Goal: Task Accomplishment & Management: Use online tool/utility

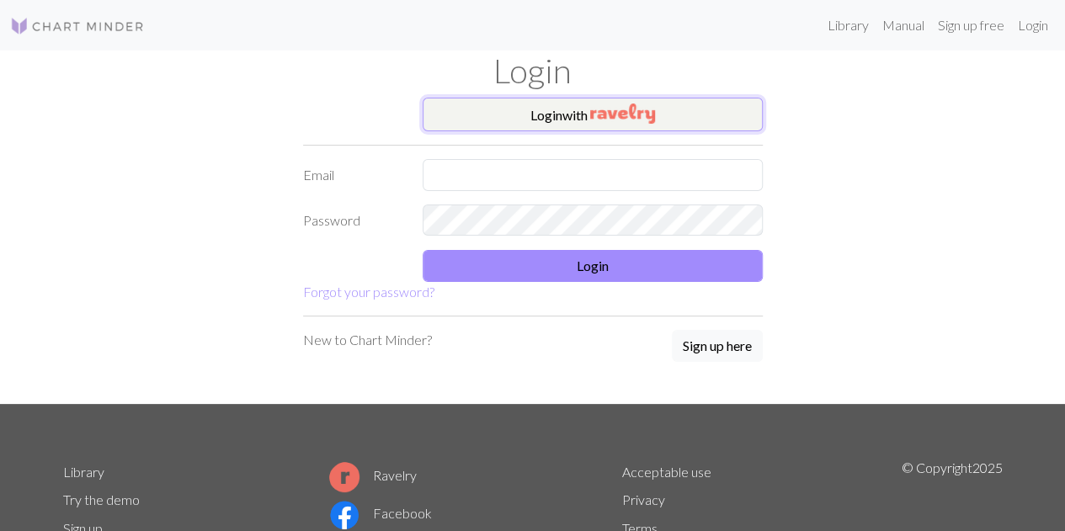
click at [440, 102] on button "Login with" at bounding box center [593, 115] width 340 height 34
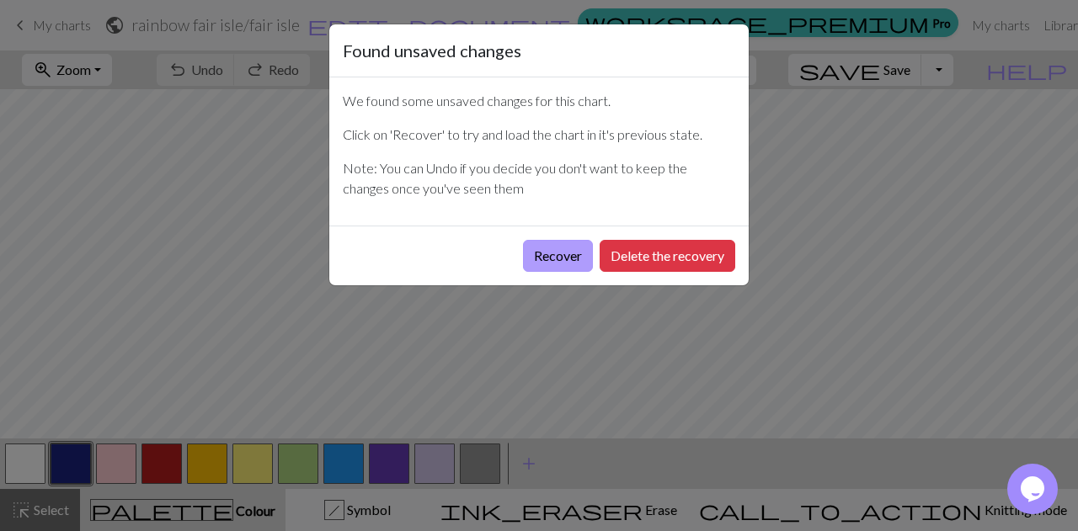
click at [541, 267] on button "Recover" at bounding box center [558, 256] width 70 height 32
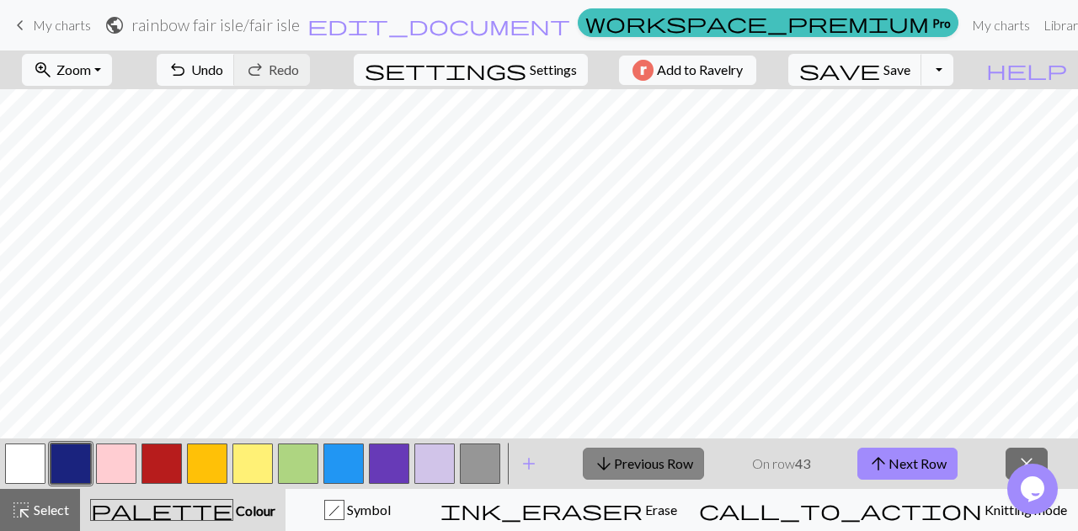
click at [644, 452] on button "arrow_downward Previous Row" at bounding box center [643, 464] width 121 height 32
click at [884, 459] on span "arrow_upward" at bounding box center [878, 464] width 20 height 24
click at [571, 10] on form "public rainbow fair isle / fair isle edit_document Edit settings" at bounding box center [337, 24] width 467 height 33
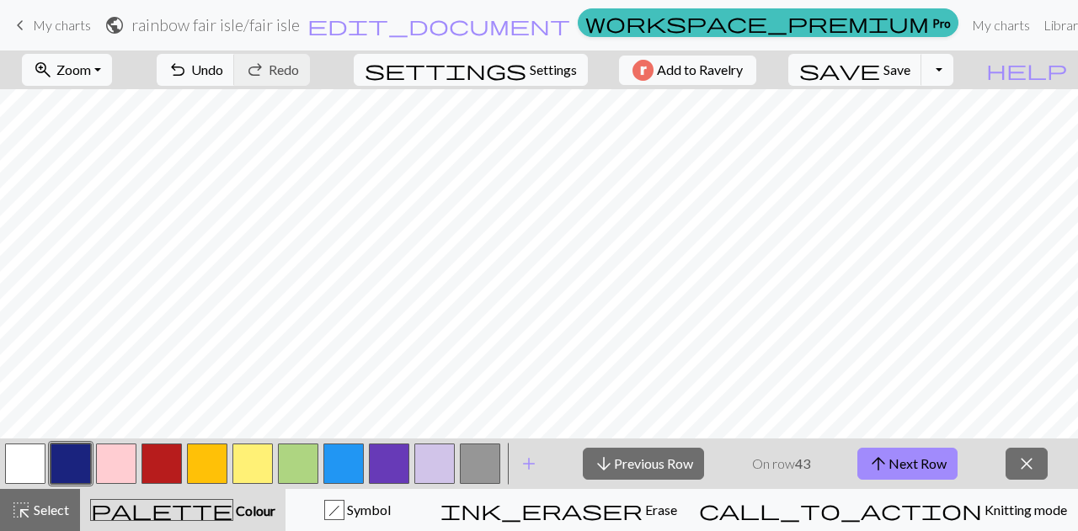
click at [35, 19] on span "My charts" at bounding box center [62, 25] width 58 height 16
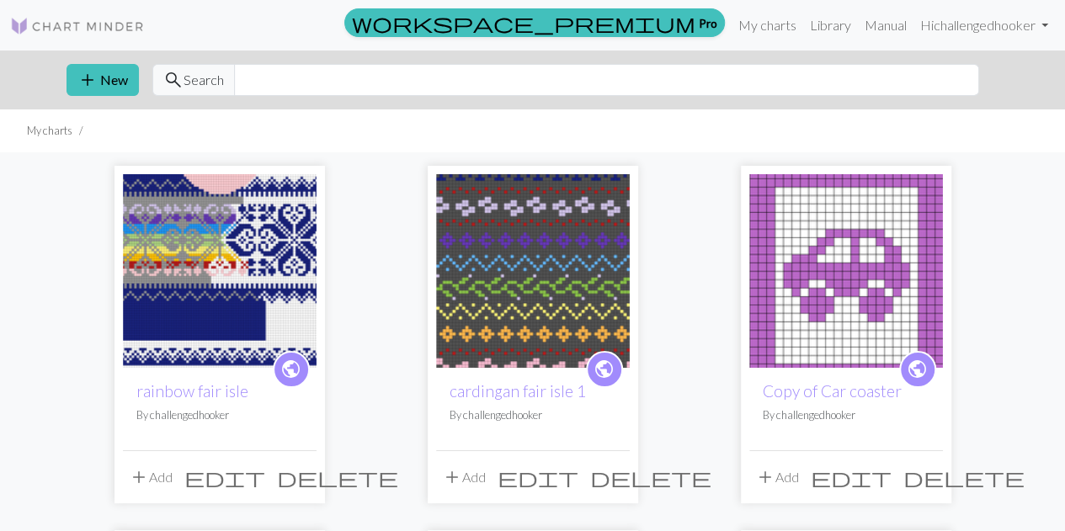
click at [554, 258] on img at bounding box center [533, 271] width 194 height 194
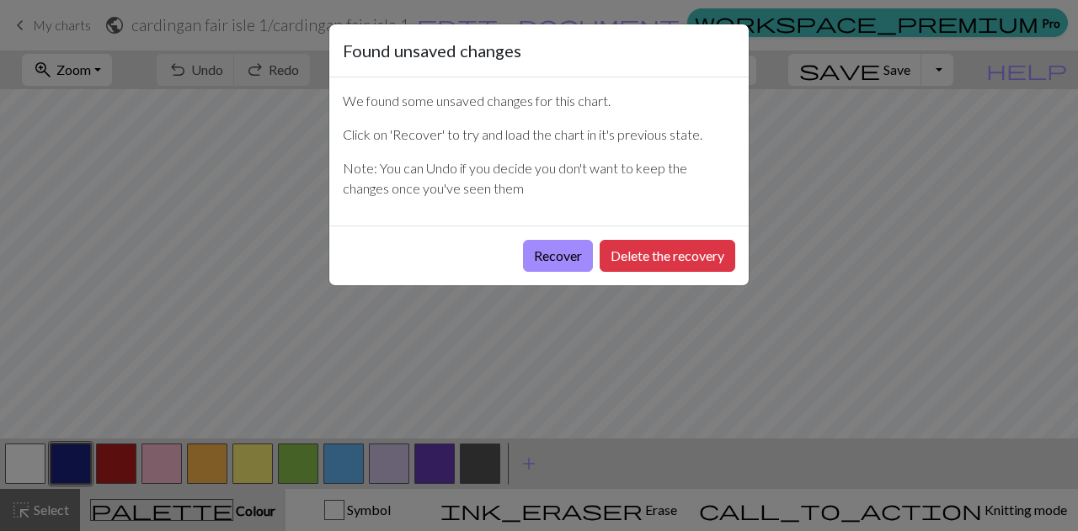
click at [554, 258] on button "Recover" at bounding box center [558, 256] width 70 height 32
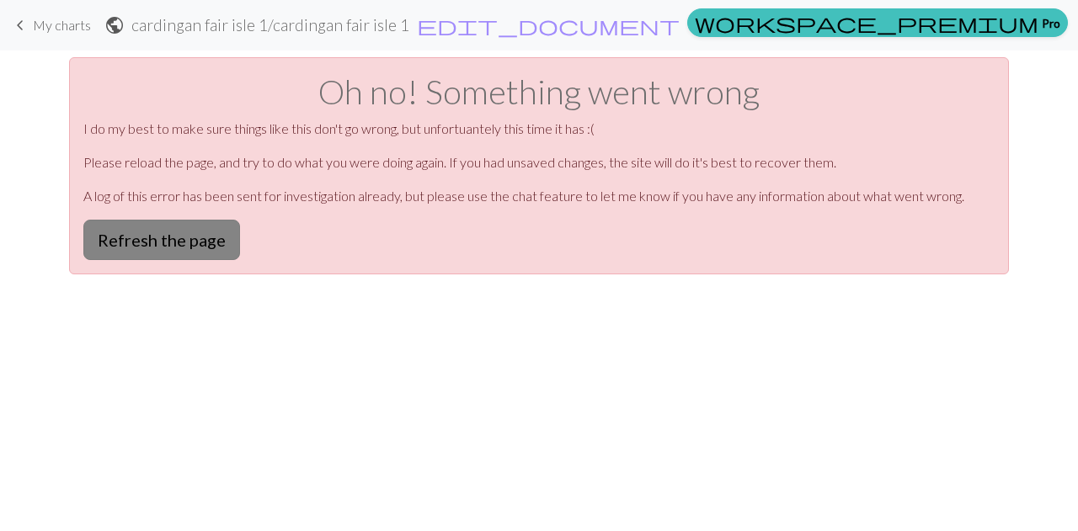
click at [125, 232] on button "Refresh the page" at bounding box center [161, 240] width 157 height 40
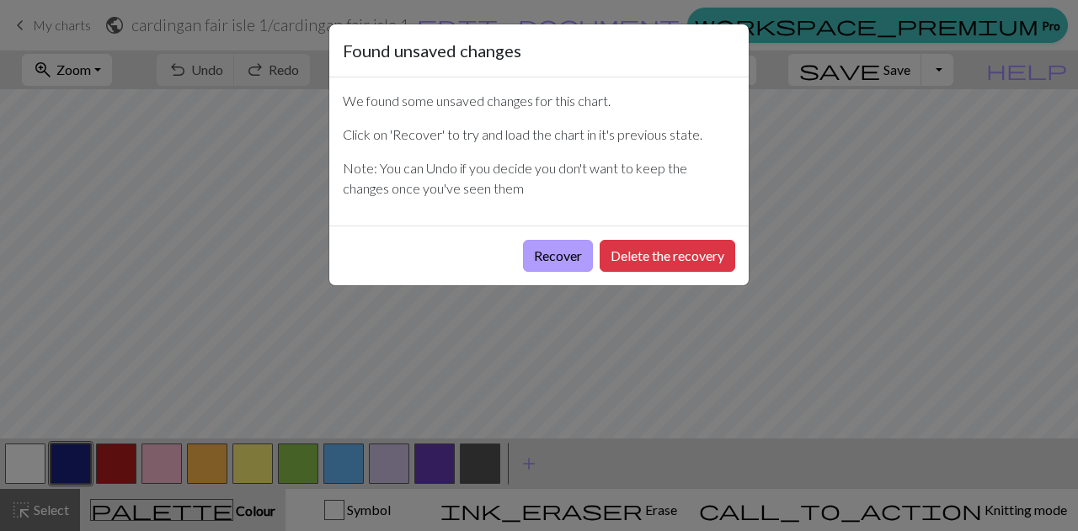
click at [551, 248] on button "Recover" at bounding box center [558, 256] width 70 height 32
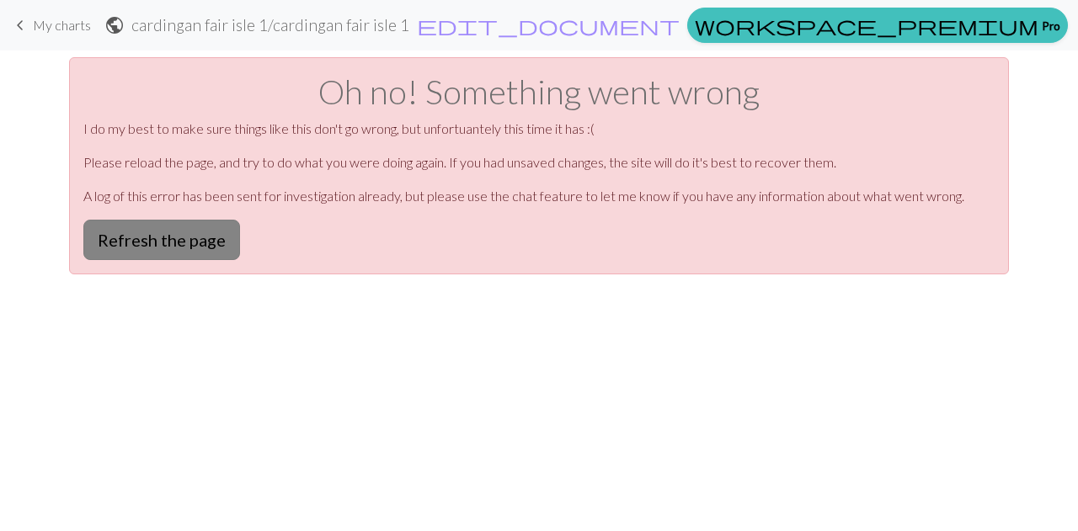
click at [157, 245] on button "Refresh the page" at bounding box center [161, 240] width 157 height 40
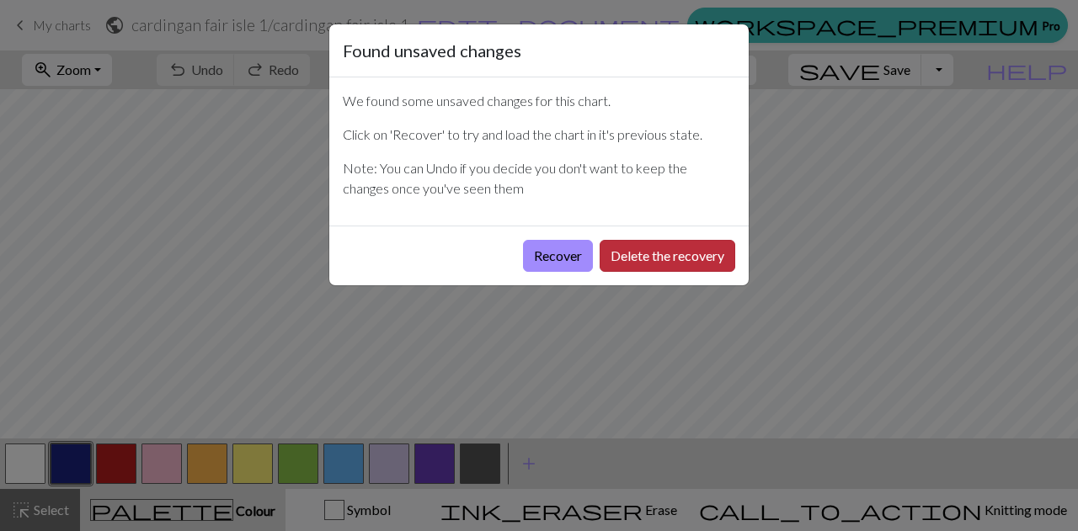
click at [655, 259] on button "Delete the recovery" at bounding box center [668, 256] width 136 height 32
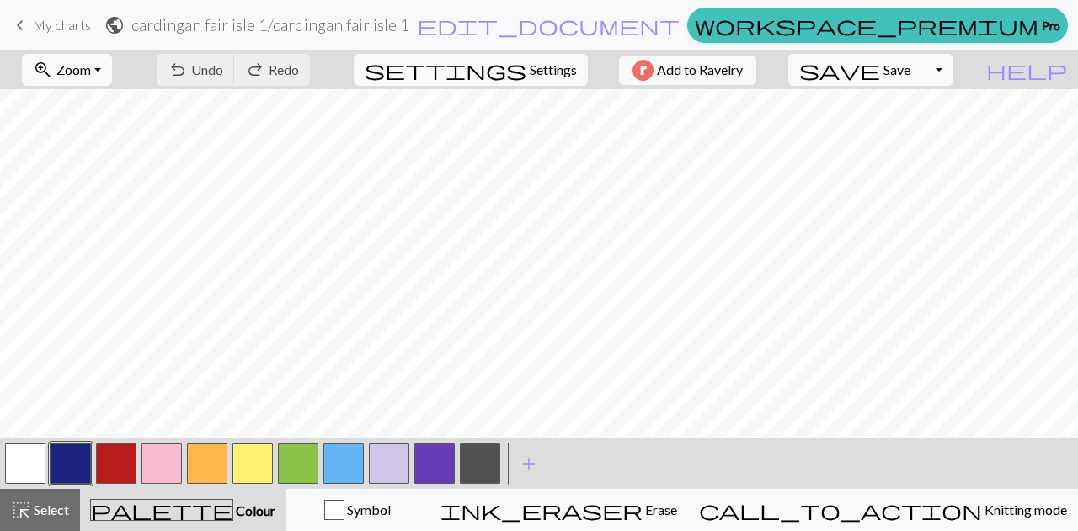
scroll to position [1218, 0]
click at [852, 456] on div "< > add Add a colour" at bounding box center [539, 464] width 1078 height 51
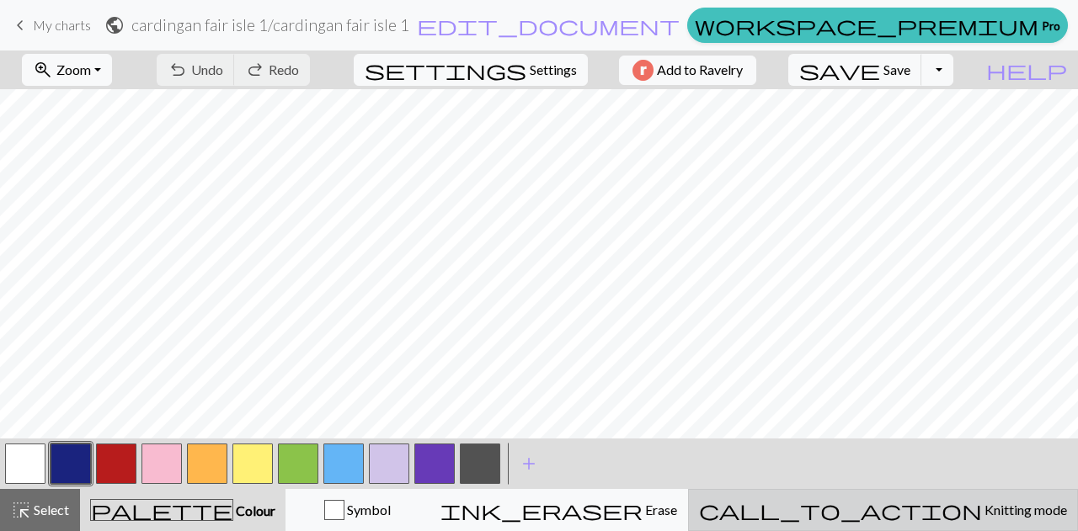
click at [917, 518] on span "call_to_action" at bounding box center [840, 511] width 283 height 24
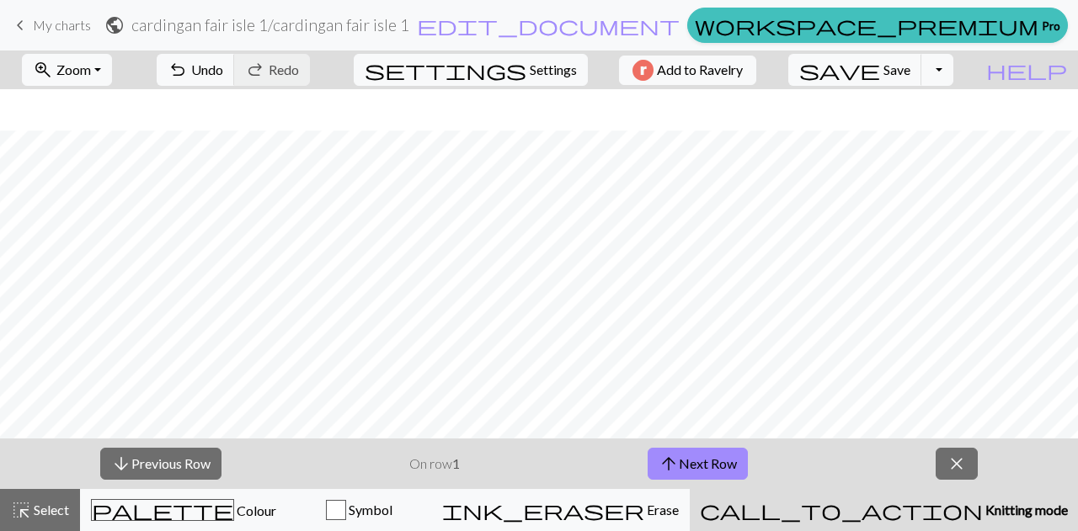
scroll to position [306, 0]
click at [40, 21] on span "My charts" at bounding box center [62, 25] width 58 height 16
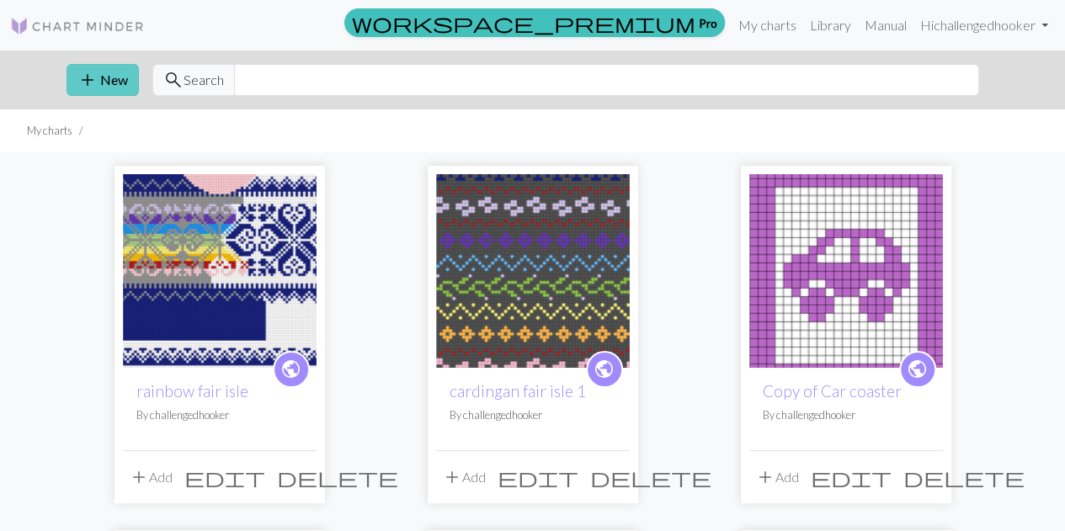
click at [113, 83] on button "add New" at bounding box center [103, 80] width 72 height 32
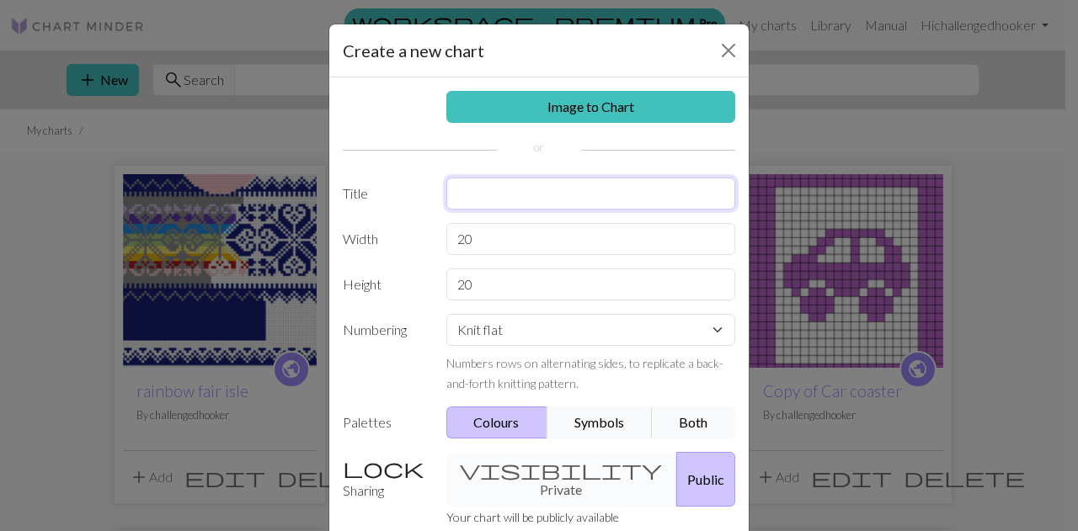
click at [493, 191] on input "text" at bounding box center [591, 194] width 290 height 32
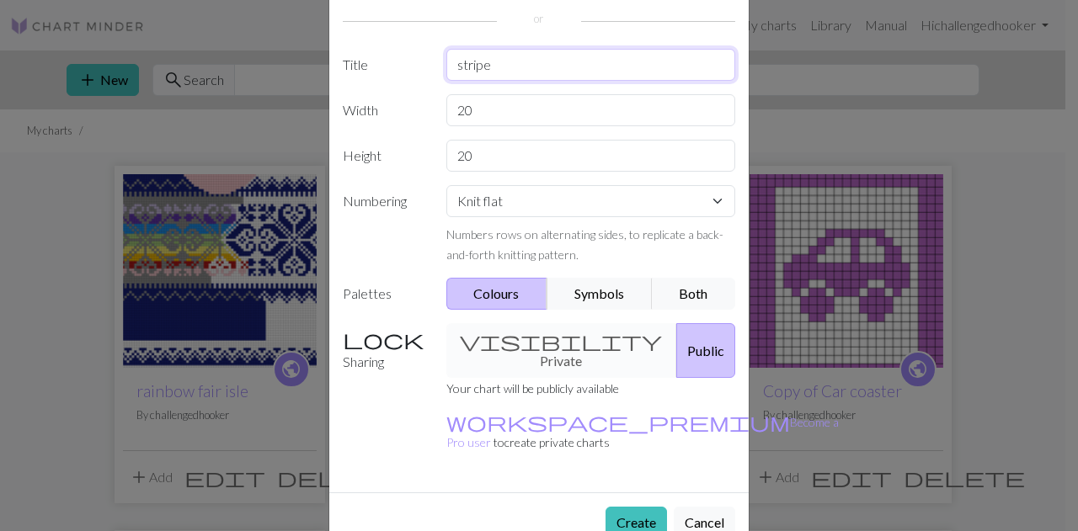
scroll to position [130, 0]
type input "stripe"
click at [616, 506] on button "Create" at bounding box center [635, 522] width 61 height 32
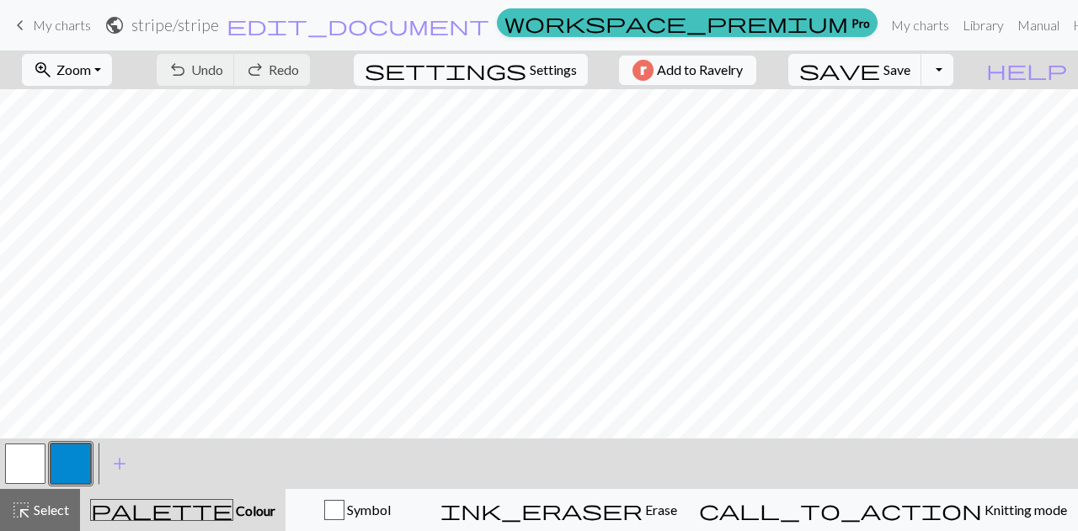
click at [70, 461] on button "button" at bounding box center [71, 464] width 40 height 40
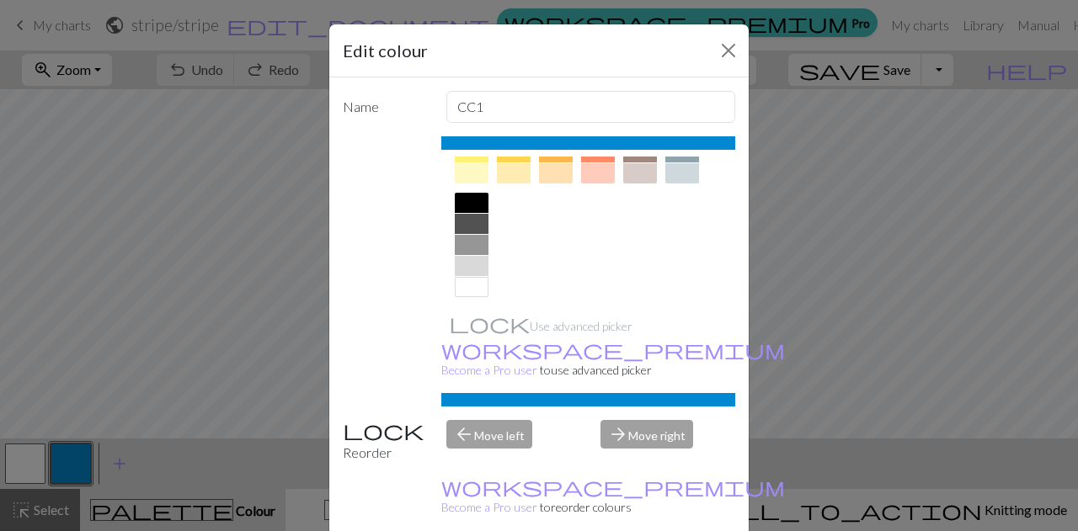
scroll to position [317, 0]
click at [471, 252] on div at bounding box center [472, 246] width 34 height 20
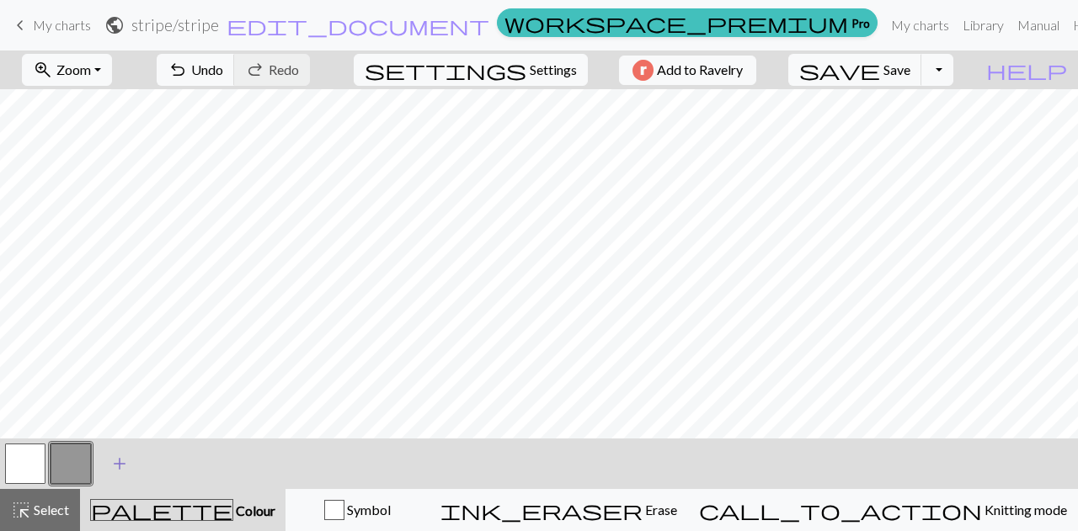
click at [122, 467] on span "add" at bounding box center [119, 464] width 20 height 24
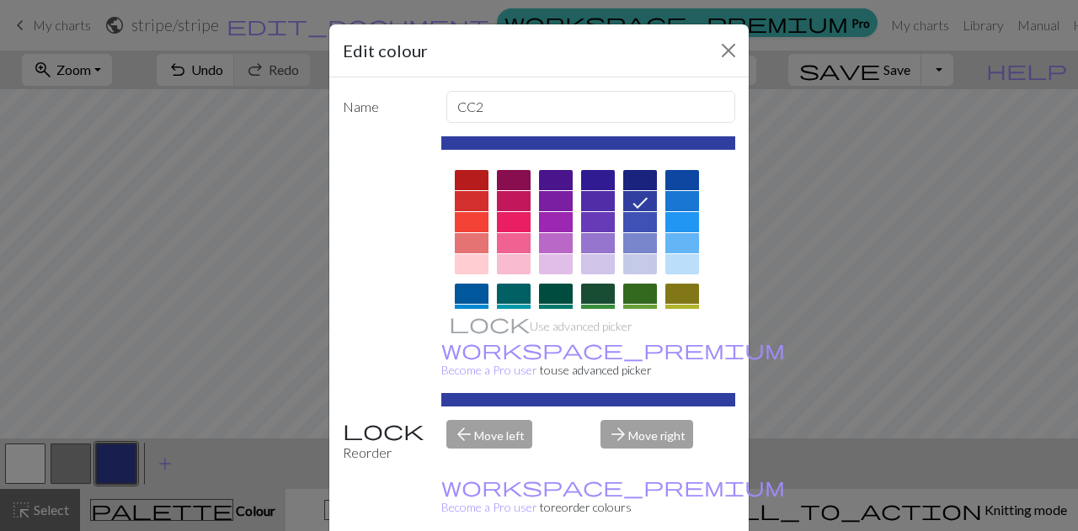
click at [500, 259] on div at bounding box center [514, 264] width 34 height 20
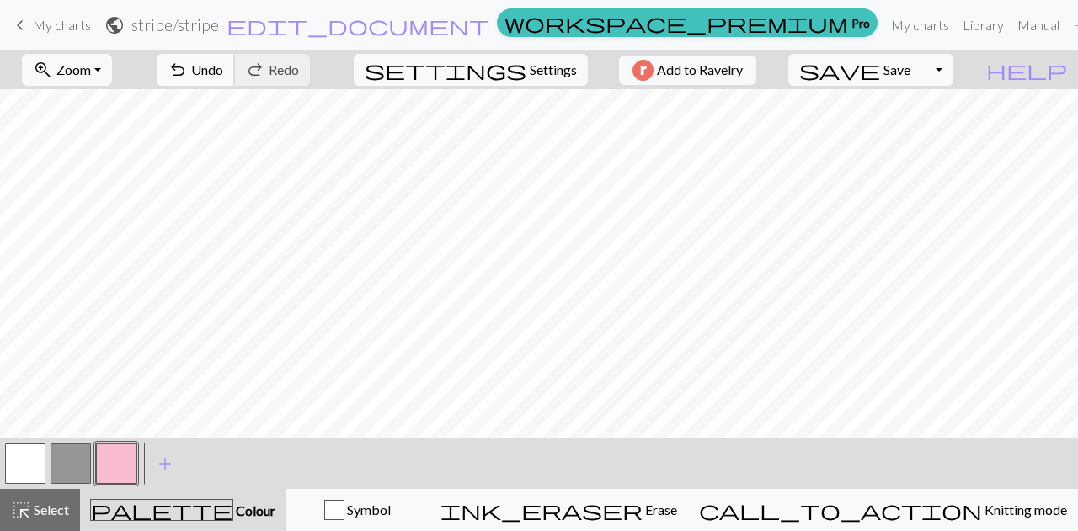
click at [235, 77] on button "undo Undo Undo" at bounding box center [196, 70] width 78 height 32
click at [71, 455] on button "button" at bounding box center [71, 464] width 40 height 40
click at [71, 456] on button "button" at bounding box center [71, 464] width 40 height 40
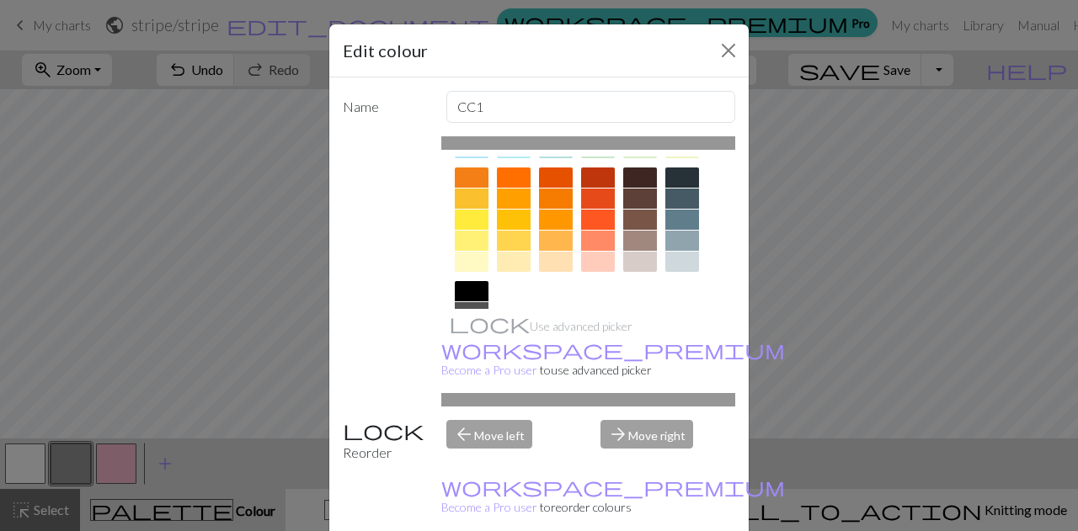
scroll to position [291, 0]
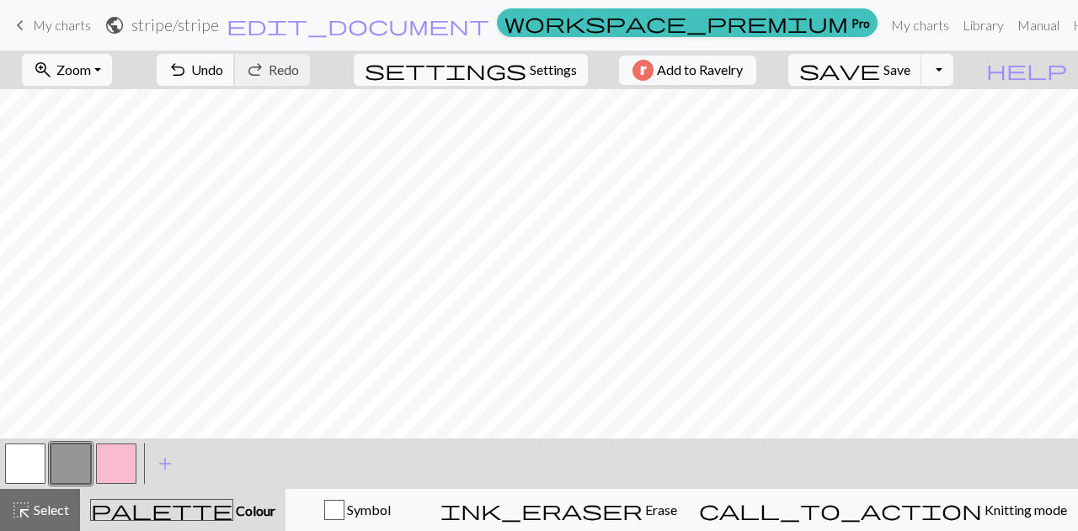
click at [188, 75] on span "undo" at bounding box center [178, 70] width 20 height 24
click at [188, 63] on span "undo" at bounding box center [178, 70] width 20 height 24
click at [223, 77] on span "Undo" at bounding box center [207, 69] width 32 height 16
click at [235, 79] on button "undo Undo Undo" at bounding box center [196, 70] width 78 height 32
click at [275, 87] on div "undo Undo Undo redo Redo Redo" at bounding box center [233, 70] width 179 height 39
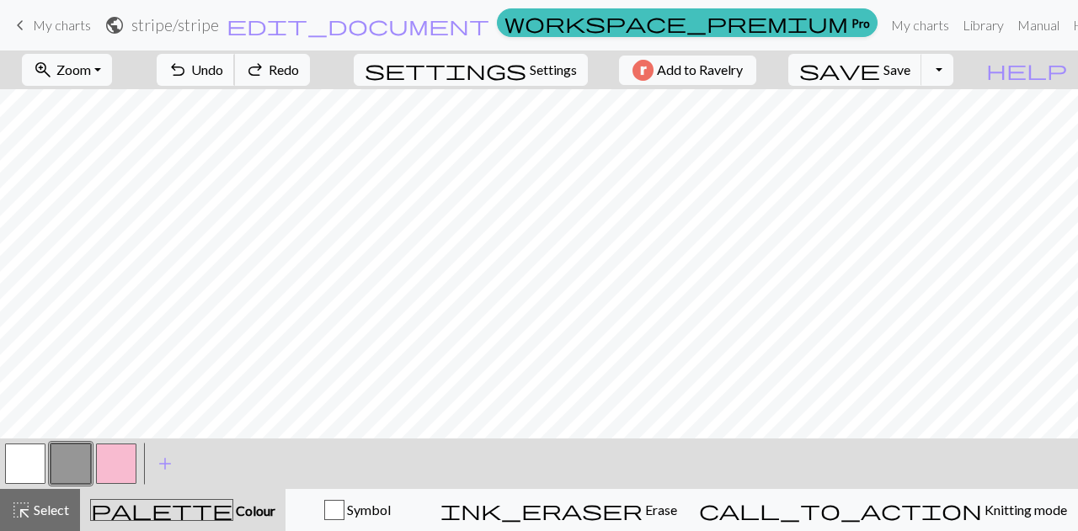
click at [223, 75] on span "Undo" at bounding box center [207, 69] width 32 height 16
click at [223, 65] on span "Undo" at bounding box center [207, 69] width 32 height 16
click at [188, 61] on span "undo" at bounding box center [178, 70] width 20 height 24
click at [223, 72] on span "Undo" at bounding box center [207, 69] width 32 height 16
click at [223, 68] on span "Undo" at bounding box center [207, 69] width 32 height 16
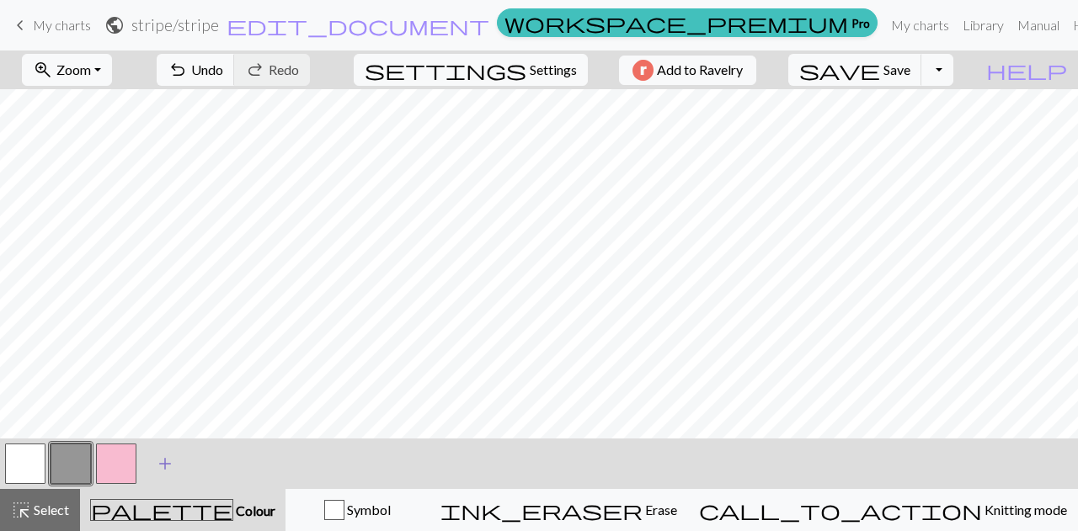
click at [173, 466] on span "add" at bounding box center [165, 464] width 20 height 24
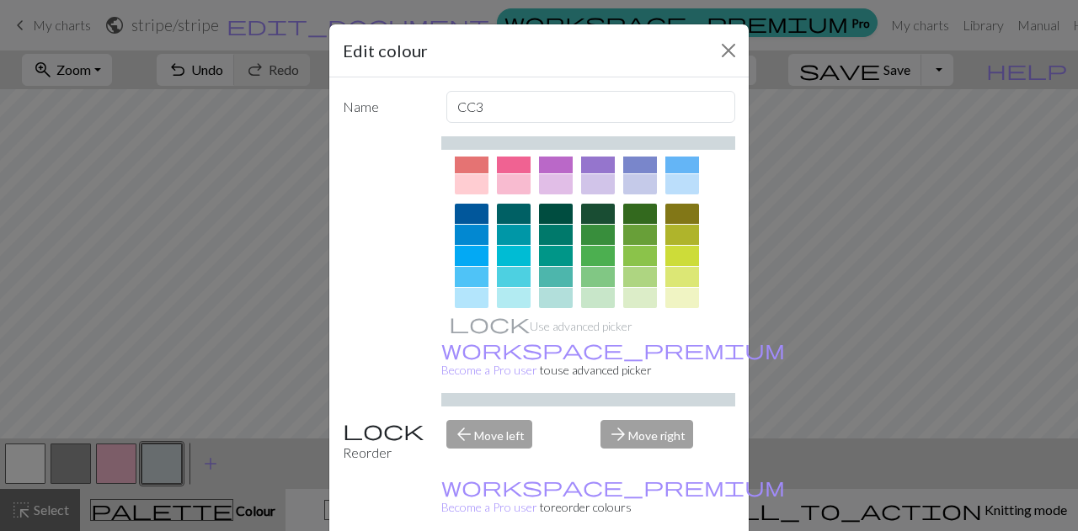
scroll to position [0, 0]
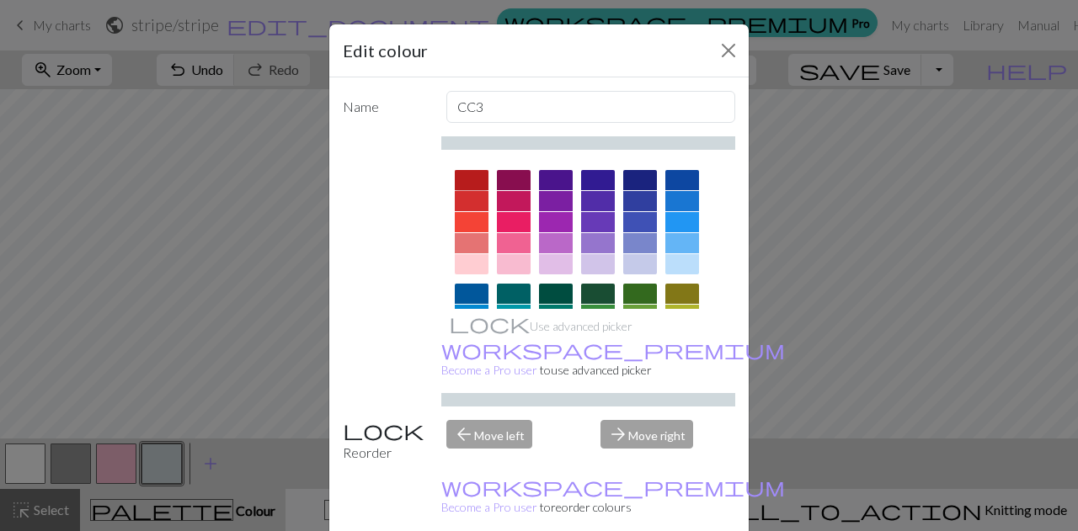
click at [470, 174] on div at bounding box center [472, 180] width 34 height 20
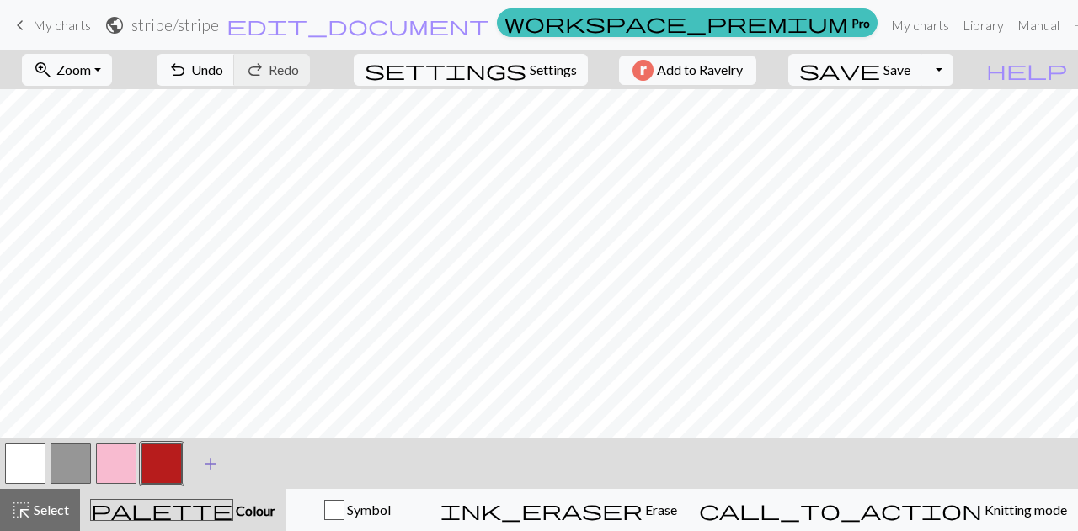
click at [216, 466] on span "add" at bounding box center [210, 464] width 20 height 24
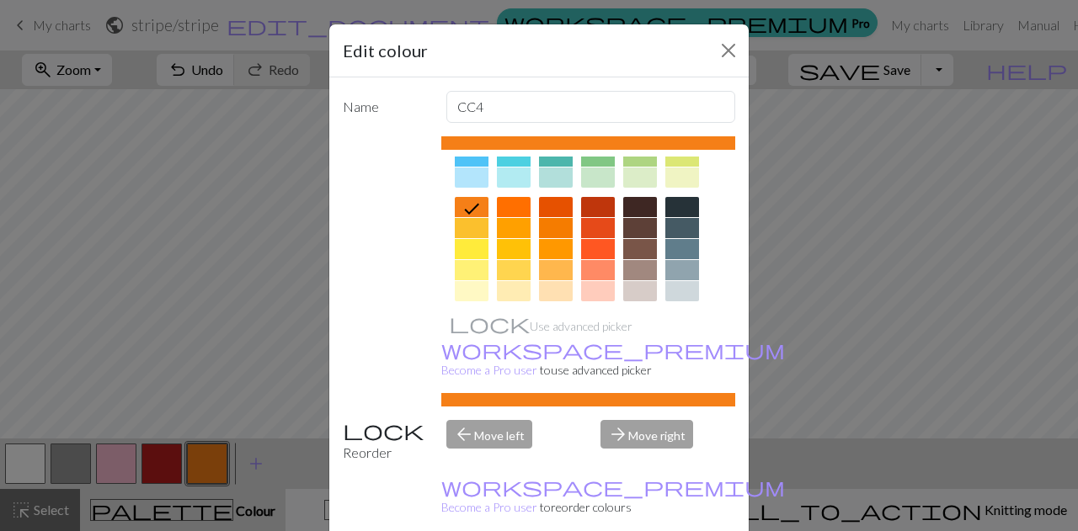
scroll to position [209, 0]
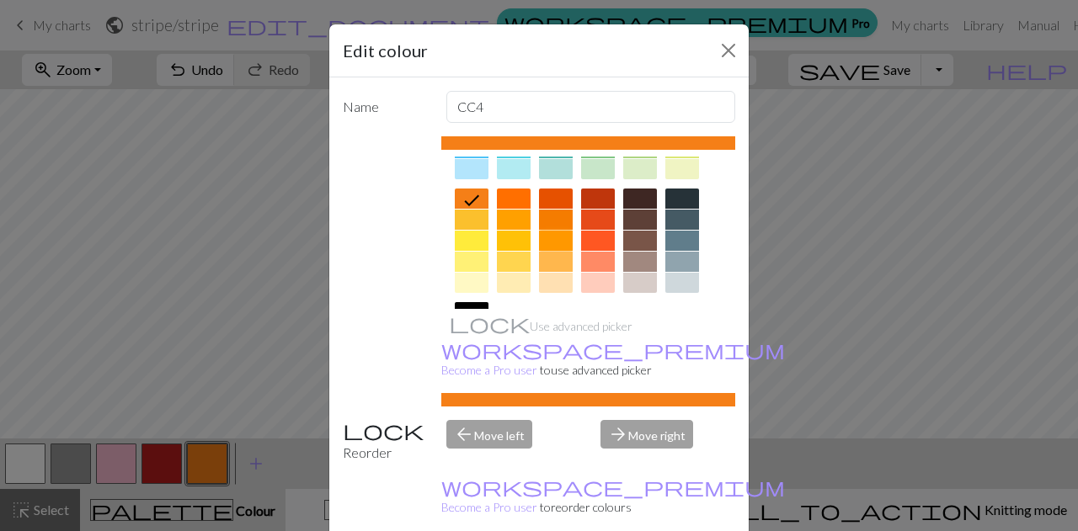
click at [547, 239] on div at bounding box center [556, 241] width 34 height 20
click at [509, 196] on div at bounding box center [514, 199] width 34 height 20
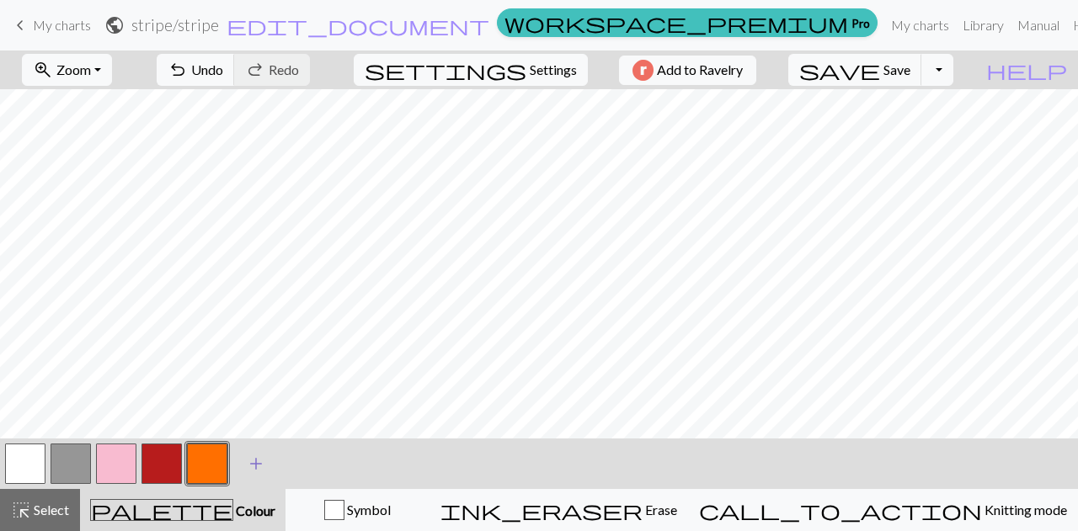
click at [259, 462] on span "add" at bounding box center [256, 464] width 20 height 24
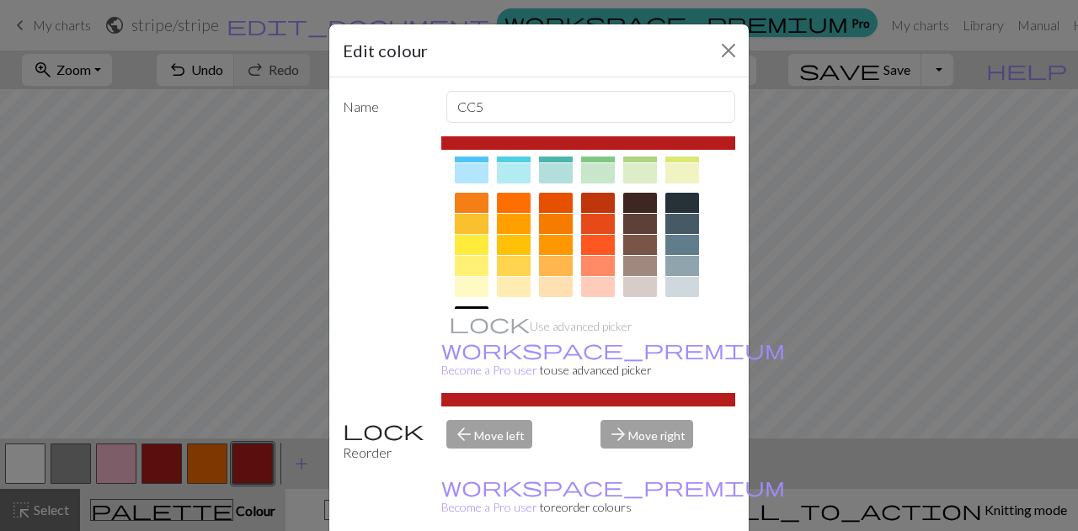
scroll to position [206, 0]
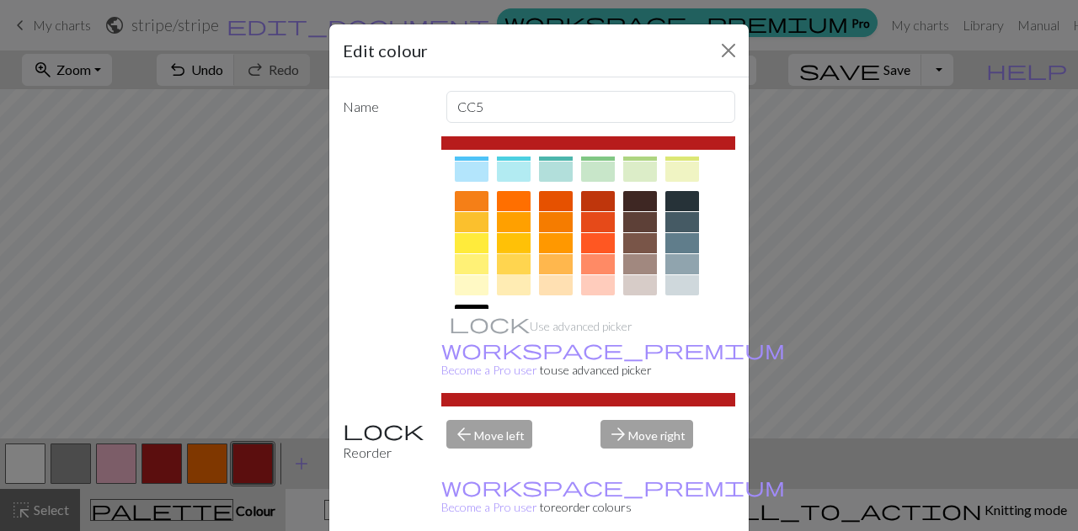
click at [512, 263] on div at bounding box center [514, 264] width 34 height 20
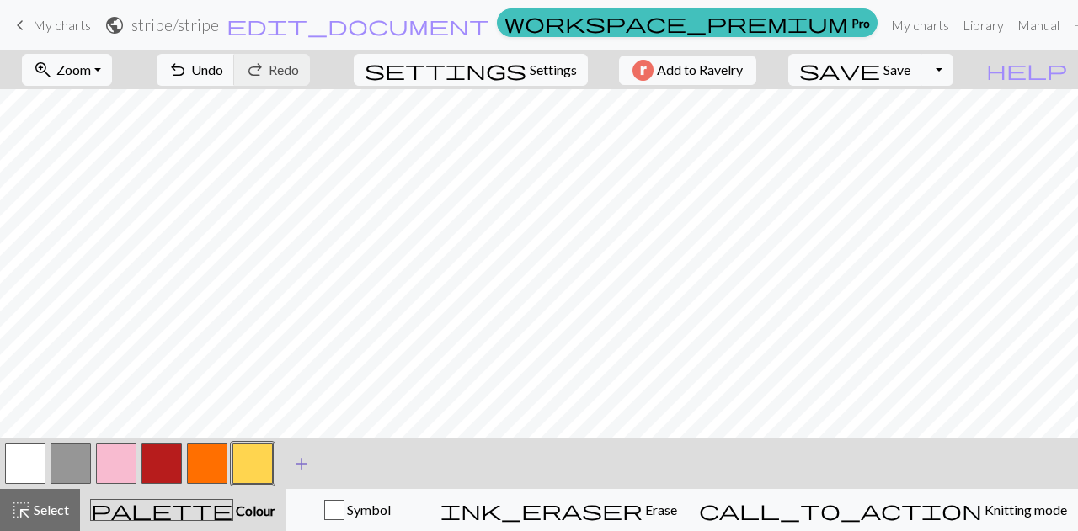
click at [306, 464] on span "add" at bounding box center [301, 464] width 20 height 24
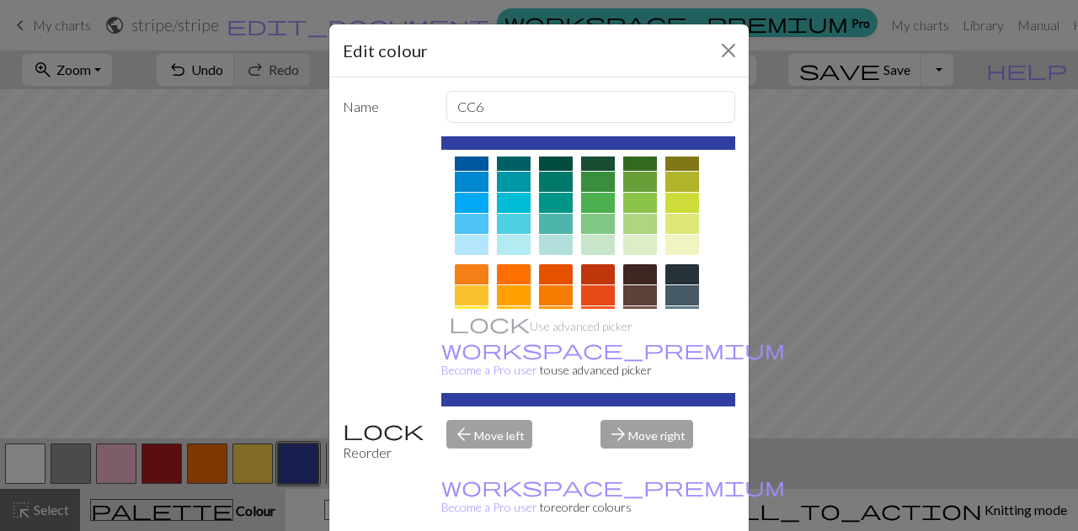
scroll to position [138, 0]
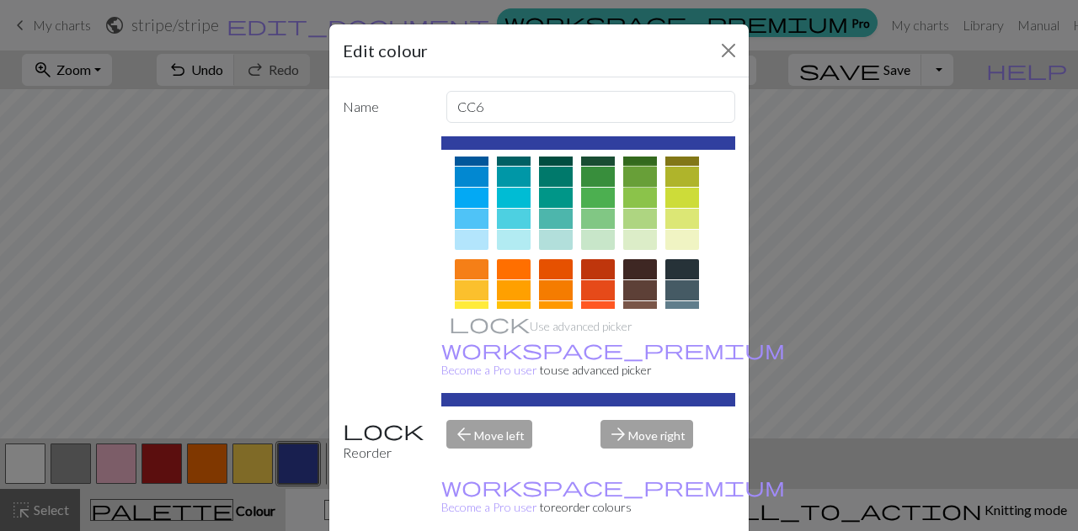
click at [633, 175] on div at bounding box center [640, 177] width 34 height 20
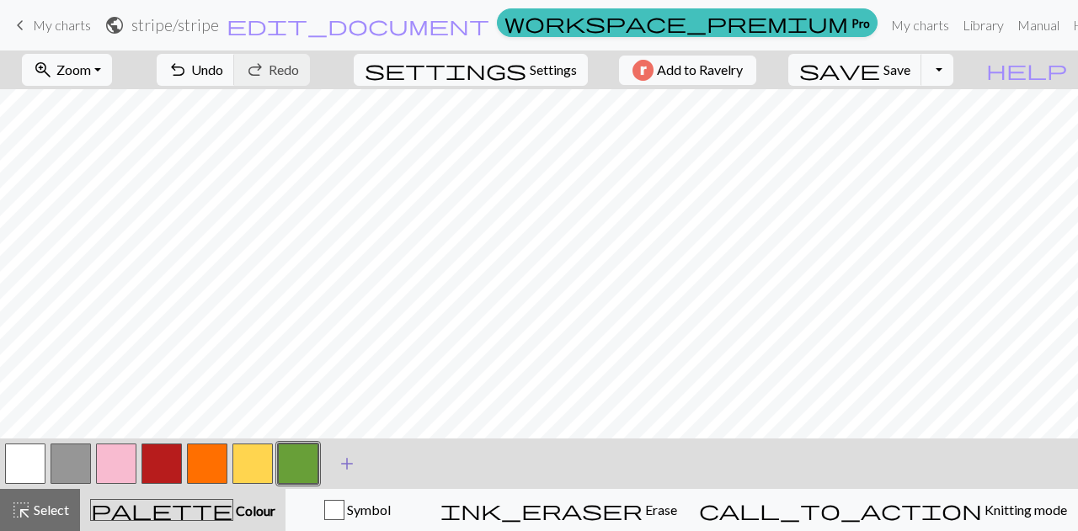
click at [348, 464] on span "add" at bounding box center [347, 464] width 20 height 24
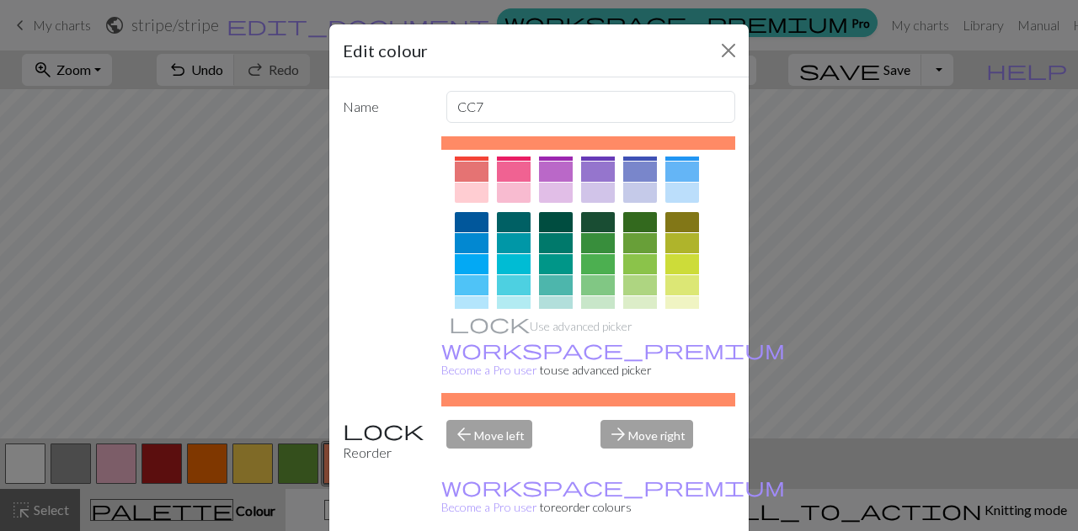
scroll to position [71, 0]
click at [472, 270] on div at bounding box center [472, 265] width 34 height 20
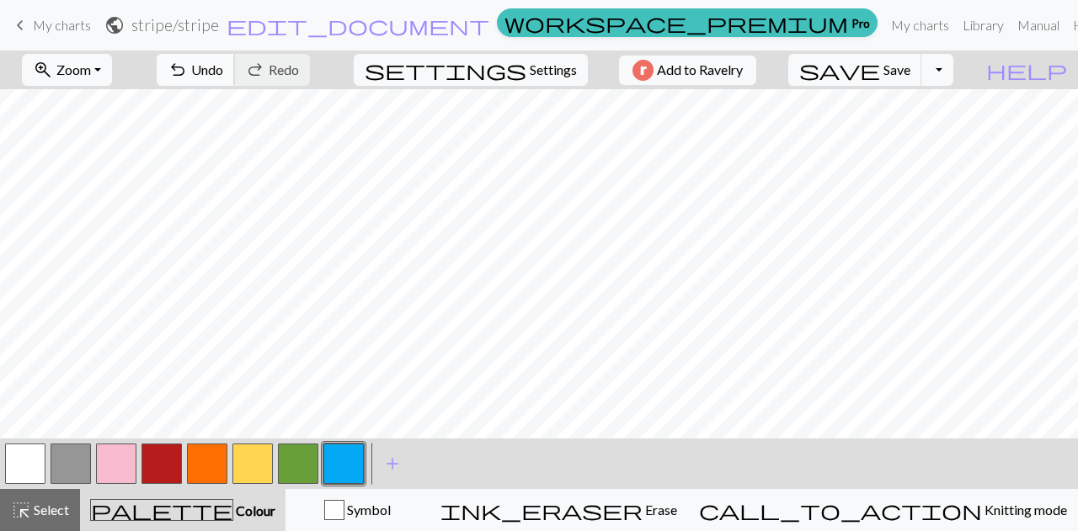
click at [223, 65] on span "Undo" at bounding box center [207, 69] width 32 height 16
click at [392, 462] on span "add" at bounding box center [392, 464] width 20 height 24
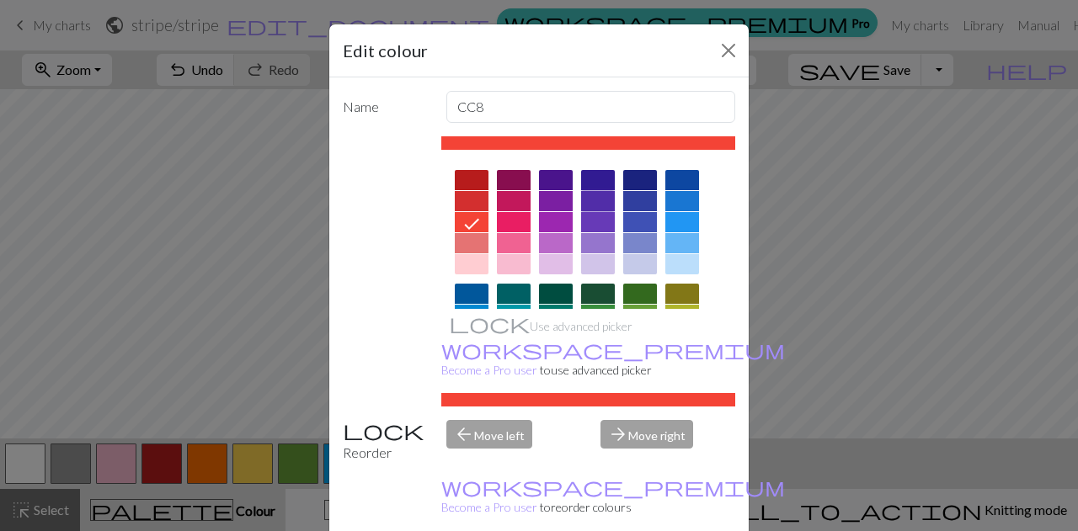
click at [593, 201] on div at bounding box center [598, 201] width 34 height 20
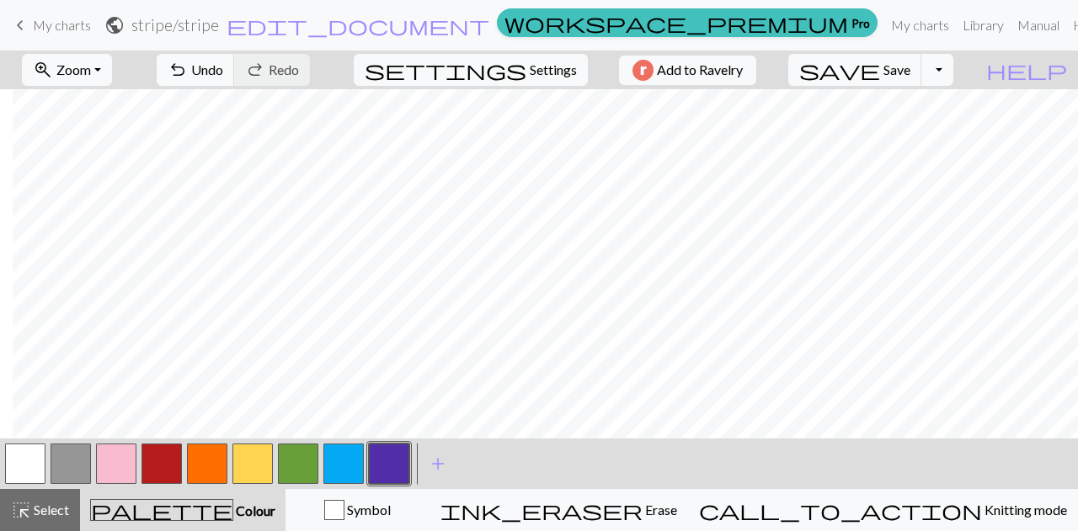
scroll to position [0, 13]
click at [188, 68] on span "undo" at bounding box center [178, 70] width 20 height 24
click at [223, 63] on span "Undo" at bounding box center [207, 69] width 32 height 16
click at [440, 464] on span "add" at bounding box center [438, 464] width 20 height 24
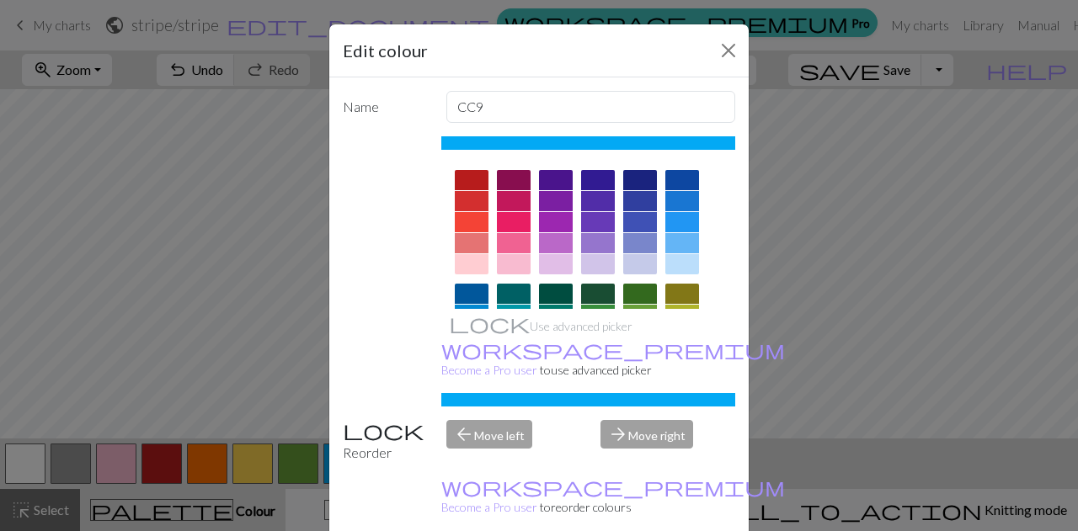
click at [596, 264] on div at bounding box center [598, 264] width 34 height 20
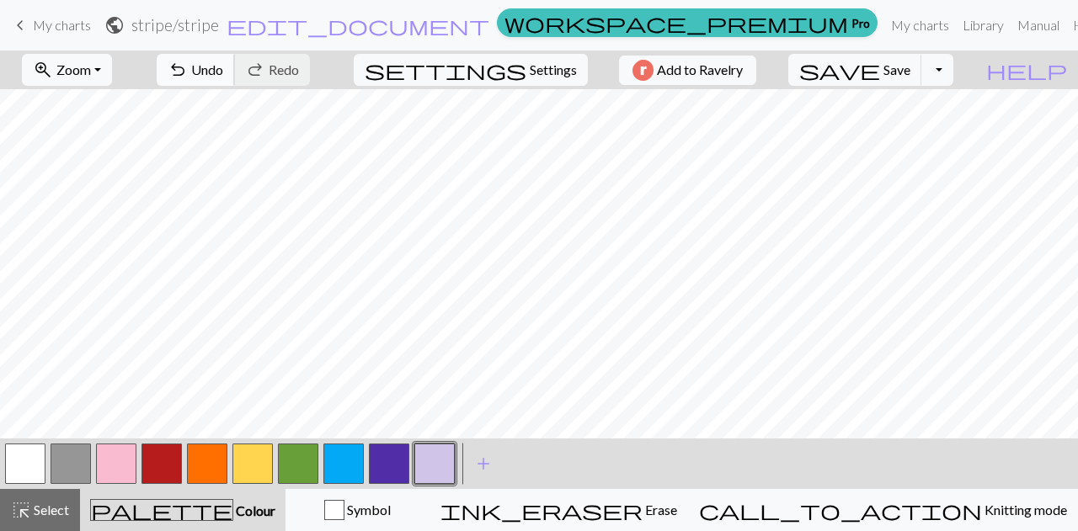
click at [188, 67] on span "undo" at bounding box center [178, 70] width 20 height 24
click at [76, 472] on button "button" at bounding box center [71, 464] width 40 height 40
click at [74, 464] on button "button" at bounding box center [71, 464] width 40 height 40
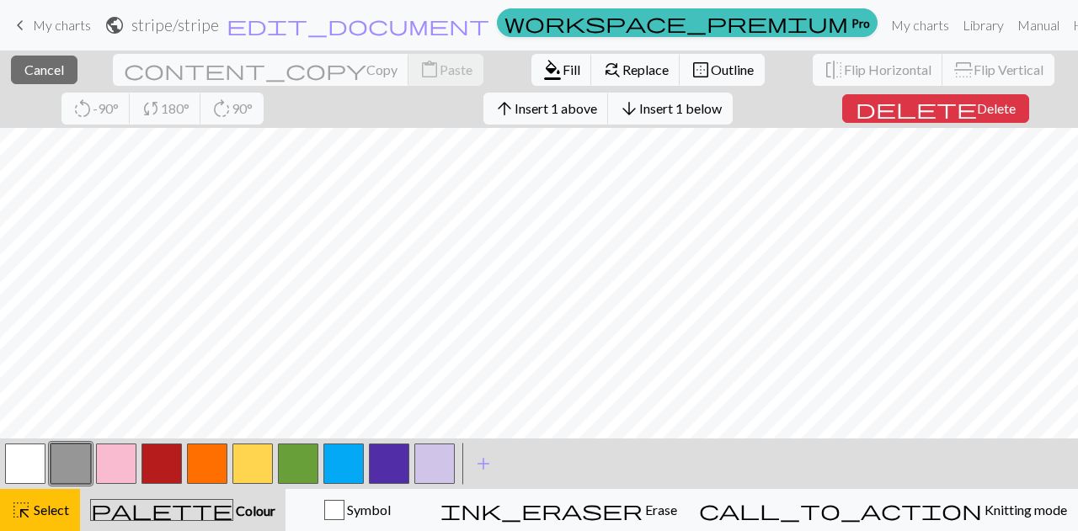
click at [78, 463] on button "button" at bounding box center [71, 464] width 40 height 40
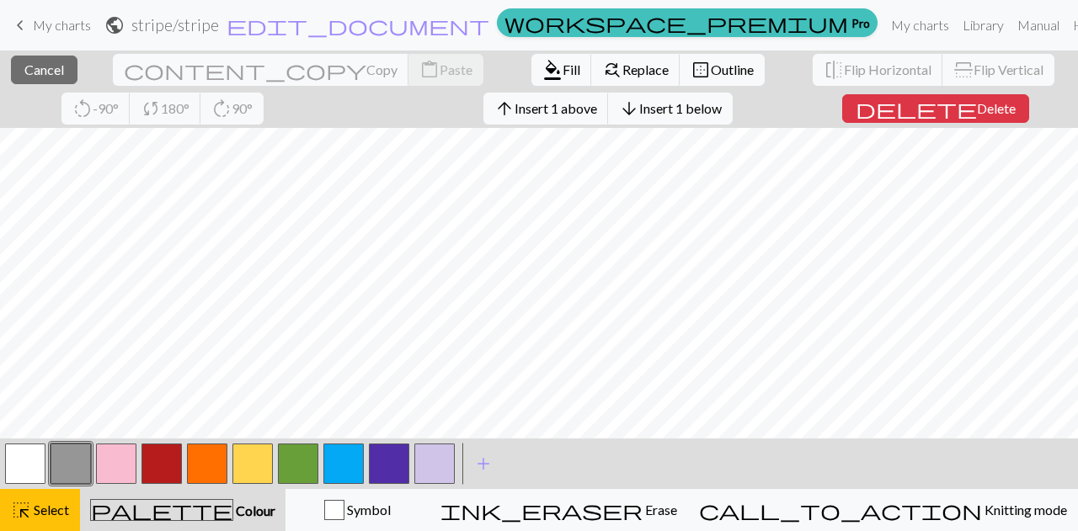
click at [233, 515] on span "Colour" at bounding box center [254, 511] width 42 height 16
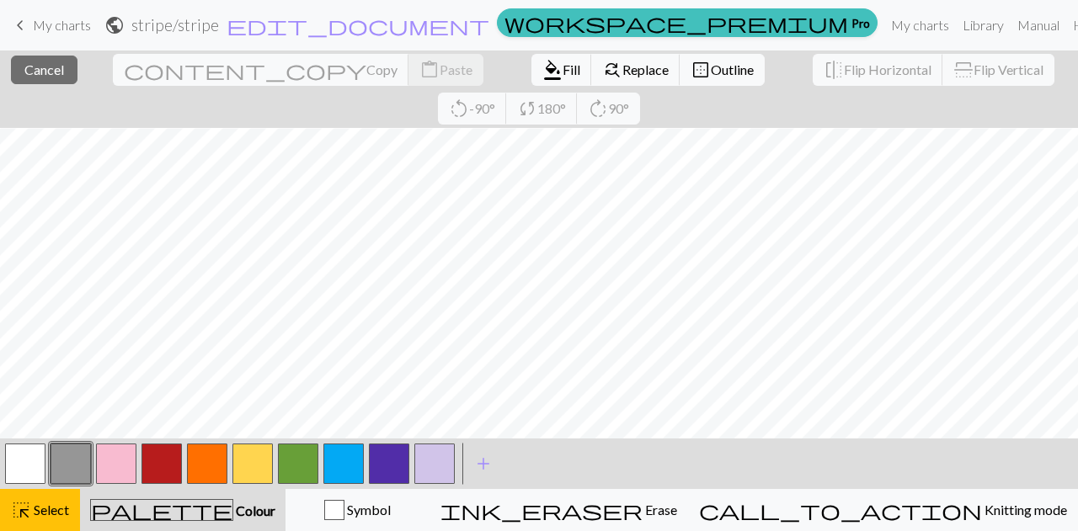
scroll to position [55, 0]
click at [56, 469] on button "button" at bounding box center [71, 464] width 40 height 40
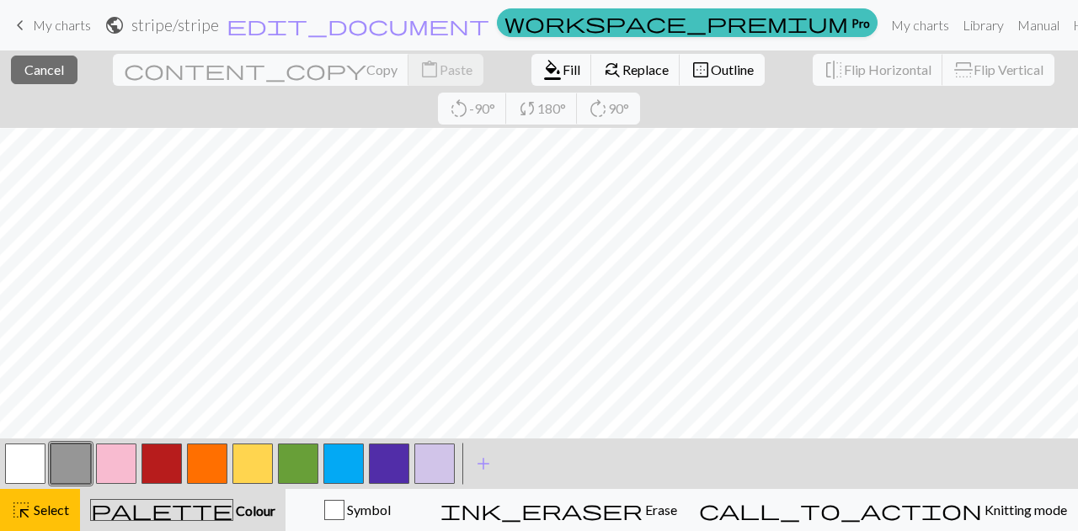
click at [81, 453] on button "button" at bounding box center [71, 464] width 40 height 40
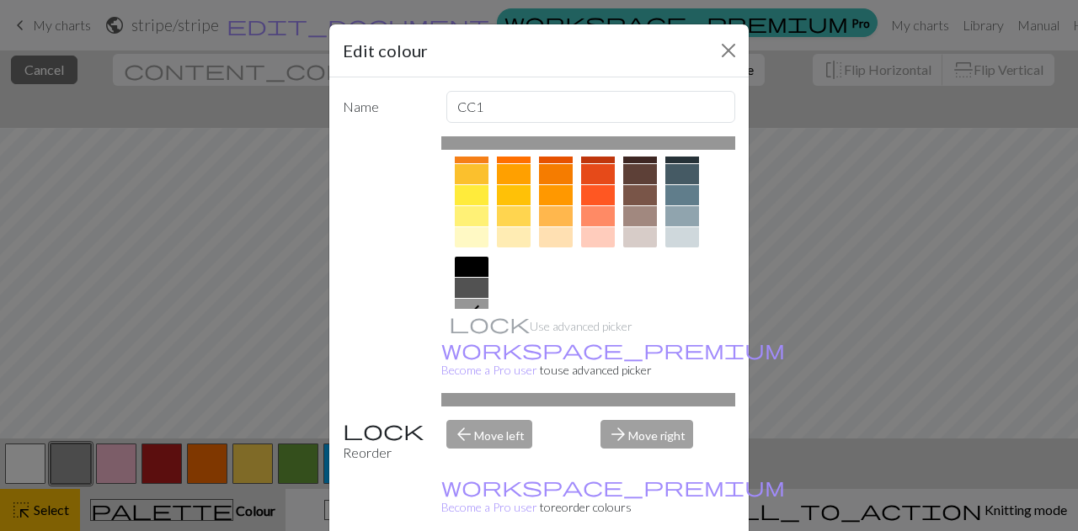
scroll to position [325, 0]
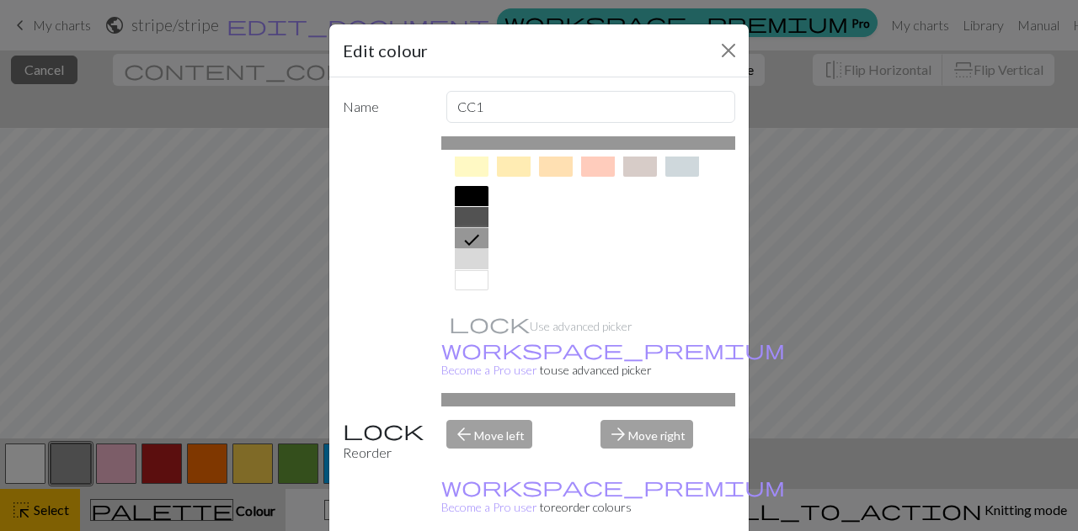
click at [465, 238] on icon at bounding box center [471, 240] width 20 height 20
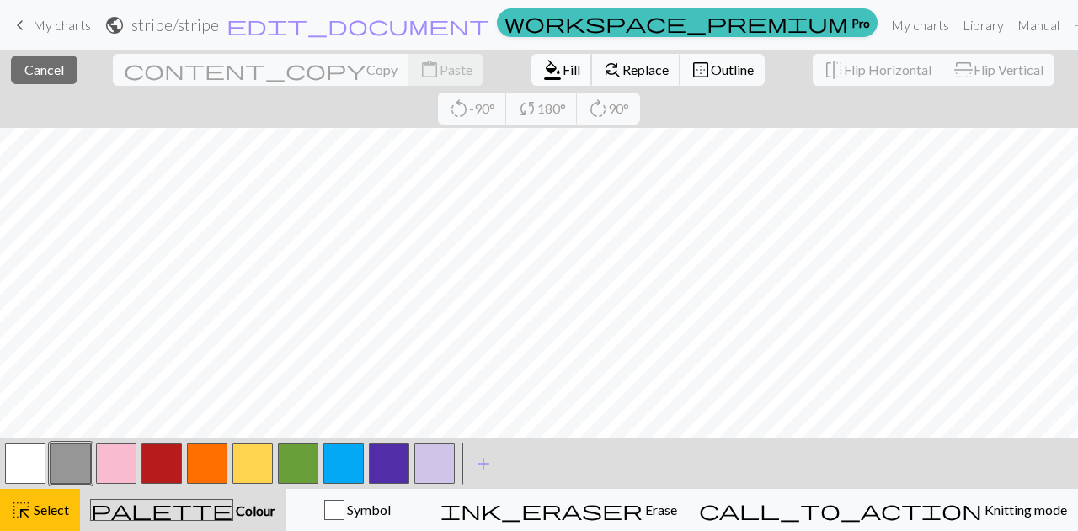
click at [542, 67] on span "format_color_fill" at bounding box center [552, 70] width 20 height 24
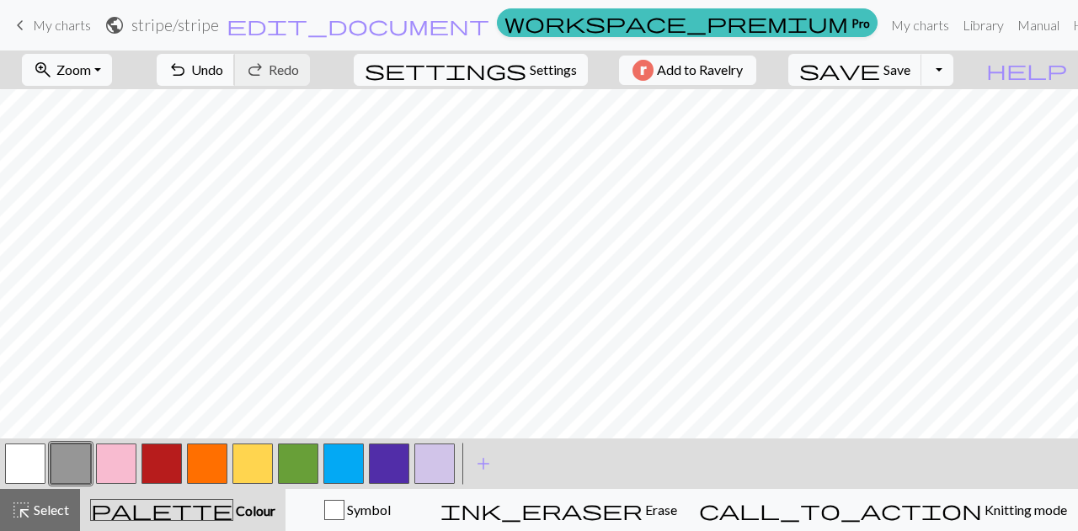
click at [223, 63] on span "Undo" at bounding box center [207, 69] width 32 height 16
click at [235, 64] on button "undo Undo Undo" at bounding box center [196, 70] width 78 height 32
click at [177, 452] on button "button" at bounding box center [161, 464] width 40 height 40
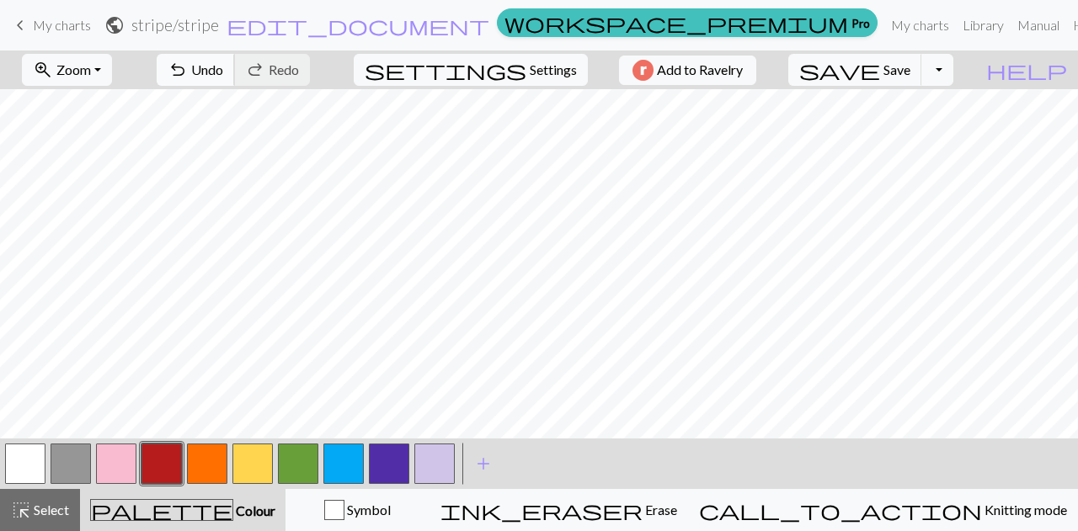
click at [223, 72] on span "Undo" at bounding box center [207, 69] width 32 height 16
click at [188, 74] on span "undo" at bounding box center [178, 70] width 20 height 24
click at [207, 469] on button "button" at bounding box center [207, 464] width 40 height 40
click at [209, 478] on button "button" at bounding box center [207, 464] width 40 height 40
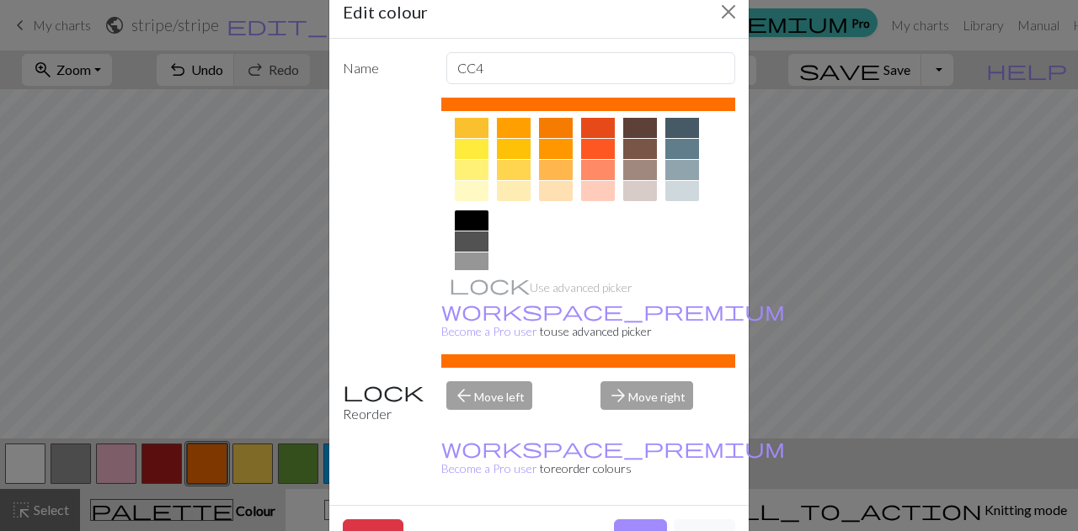
scroll to position [263, 0]
click at [634, 520] on button "Done" at bounding box center [640, 536] width 53 height 32
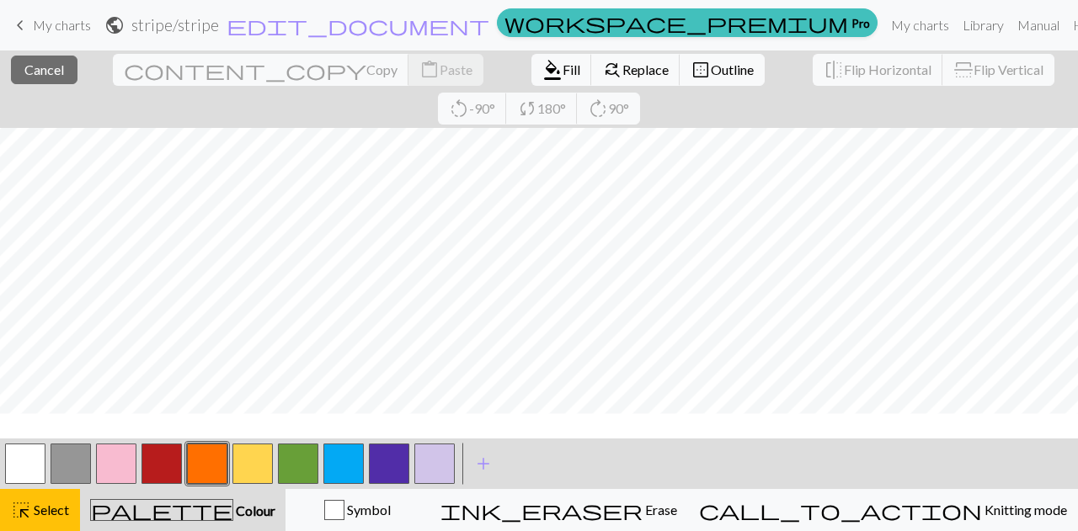
scroll to position [75, 0]
click at [212, 464] on button "button" at bounding box center [207, 464] width 40 height 40
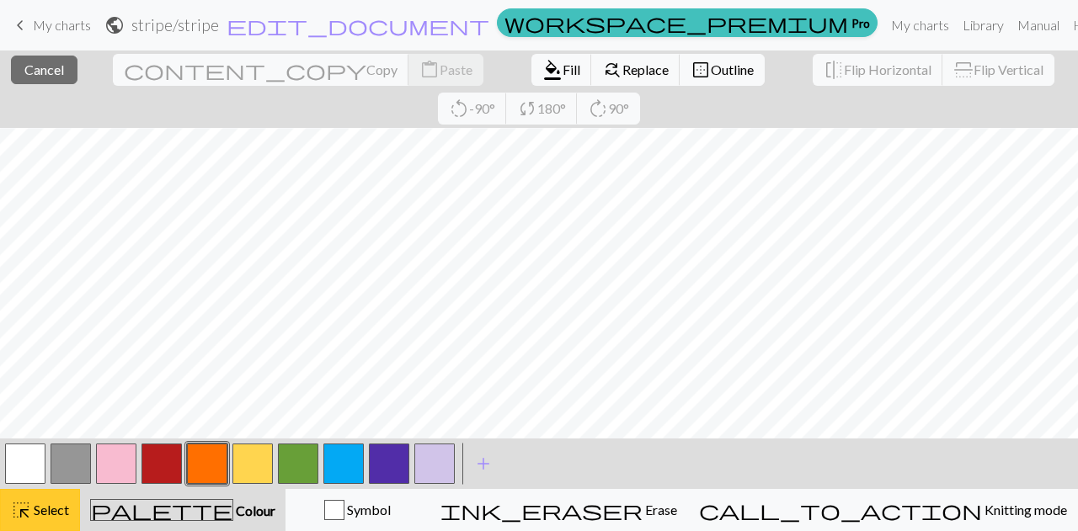
click at [42, 503] on span "Select" at bounding box center [50, 510] width 38 height 16
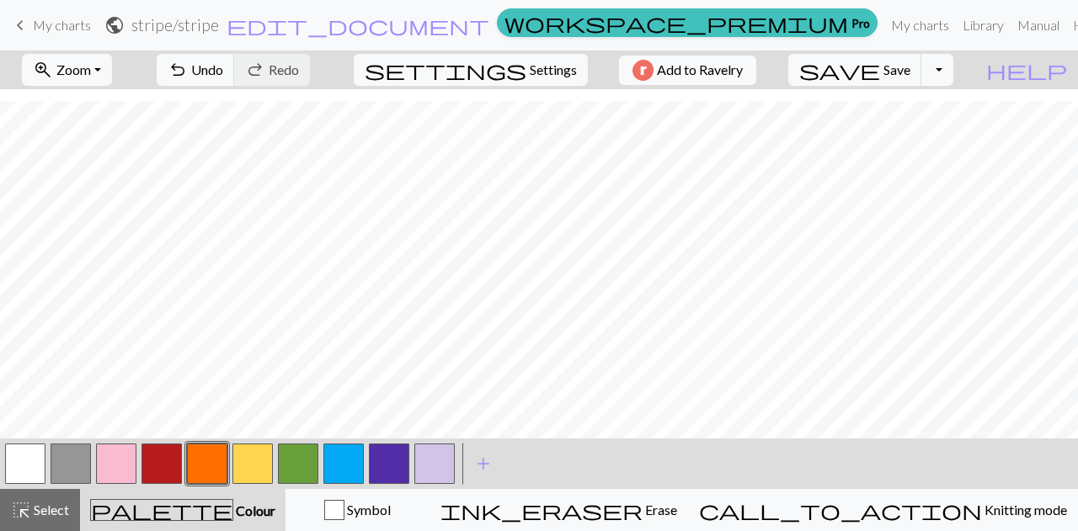
click at [79, 465] on button "button" at bounding box center [71, 464] width 40 height 40
click at [84, 454] on button "button" at bounding box center [71, 464] width 40 height 40
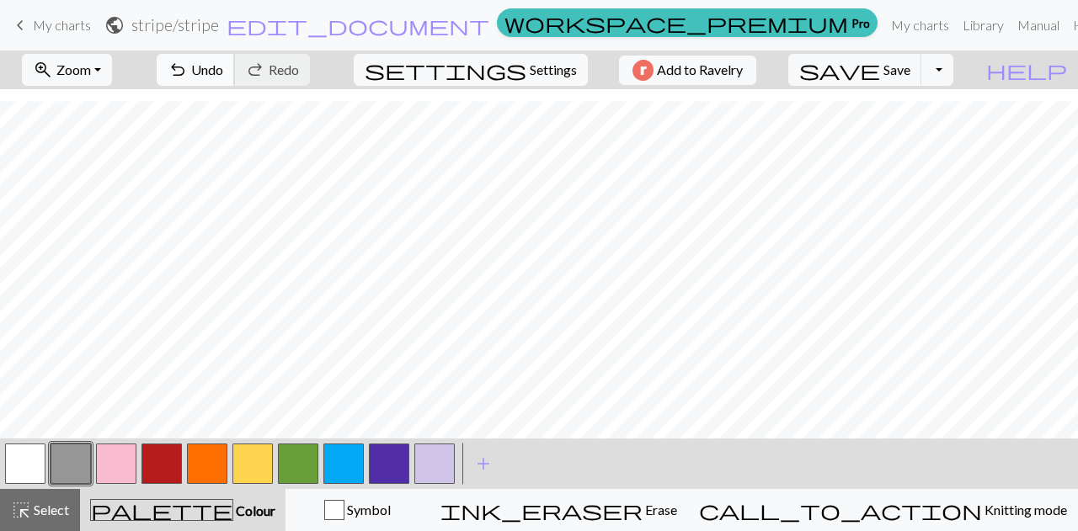
click at [188, 67] on span "undo" at bounding box center [178, 70] width 20 height 24
click at [207, 471] on button "button" at bounding box center [207, 464] width 40 height 40
click at [211, 468] on button "button" at bounding box center [207, 464] width 40 height 40
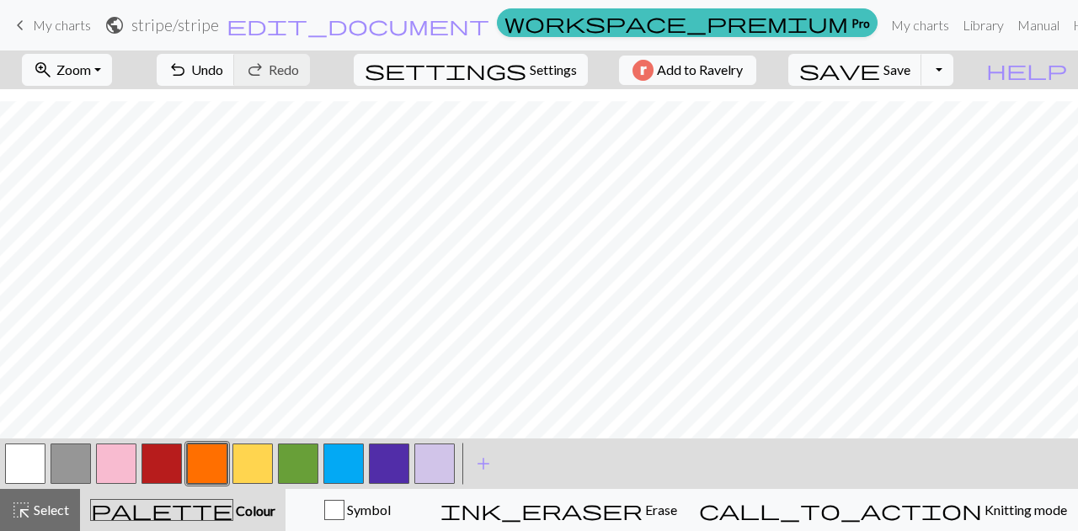
click at [71, 456] on button "button" at bounding box center [71, 464] width 40 height 40
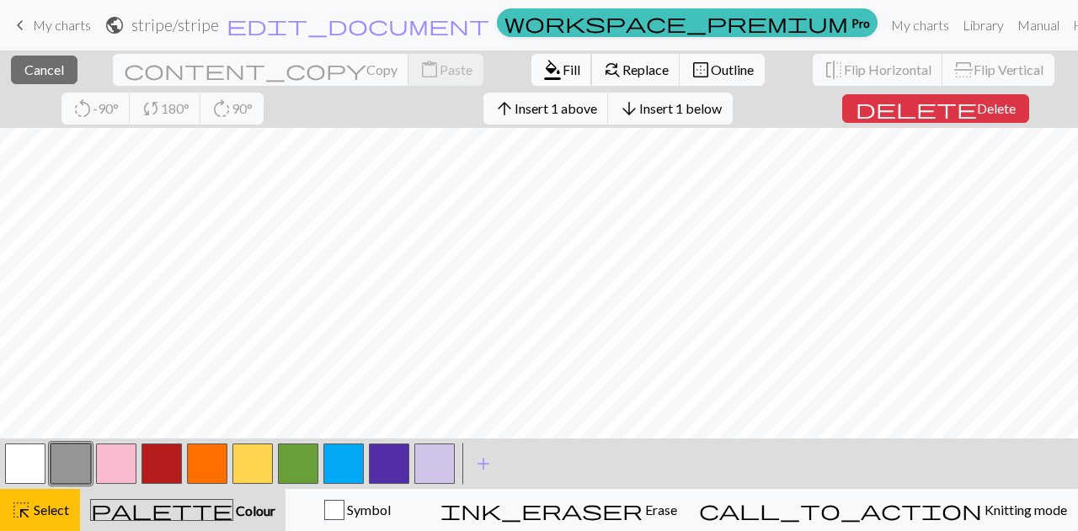
click at [563, 67] on span "Fill" at bounding box center [572, 69] width 18 height 16
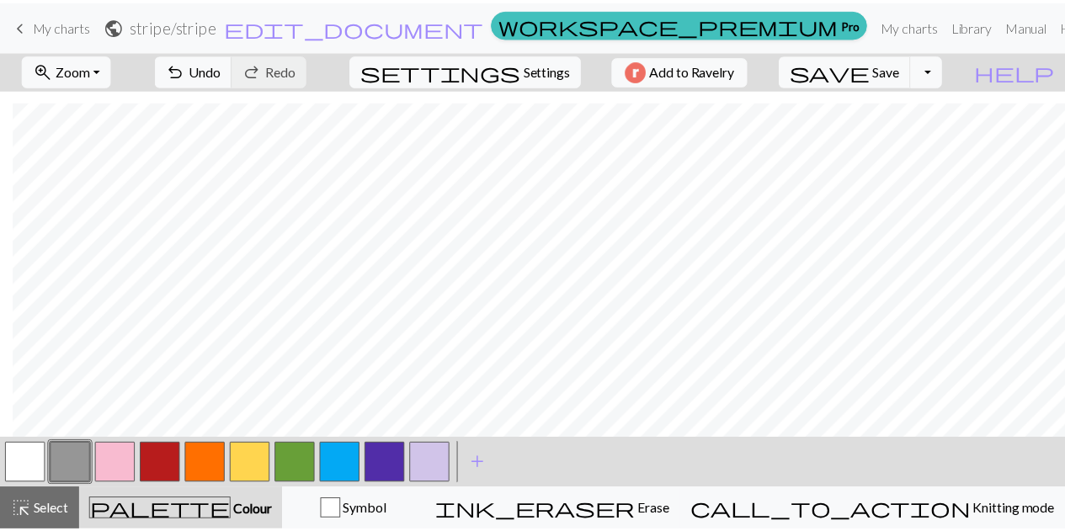
scroll to position [75, 13]
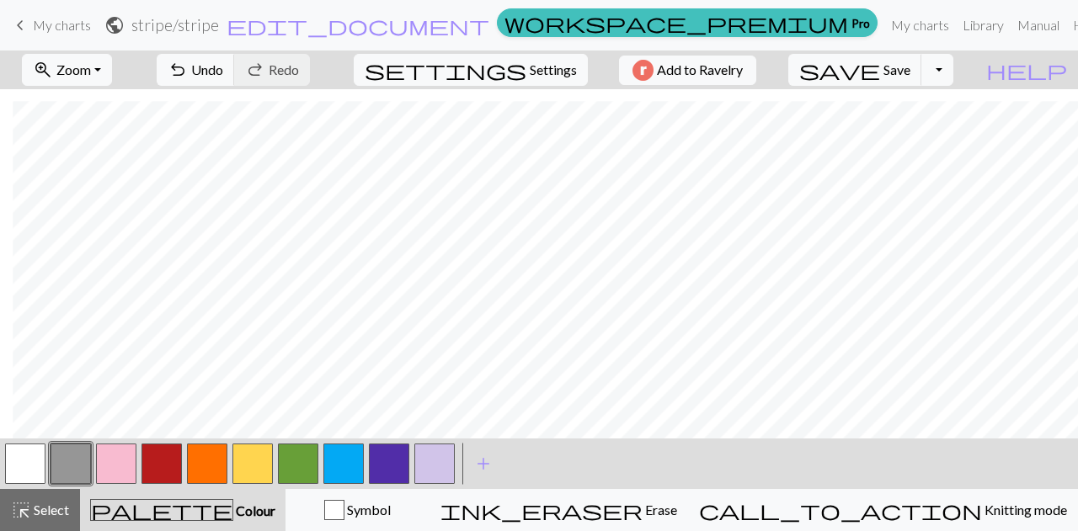
click at [63, 23] on span "My charts" at bounding box center [62, 25] width 58 height 16
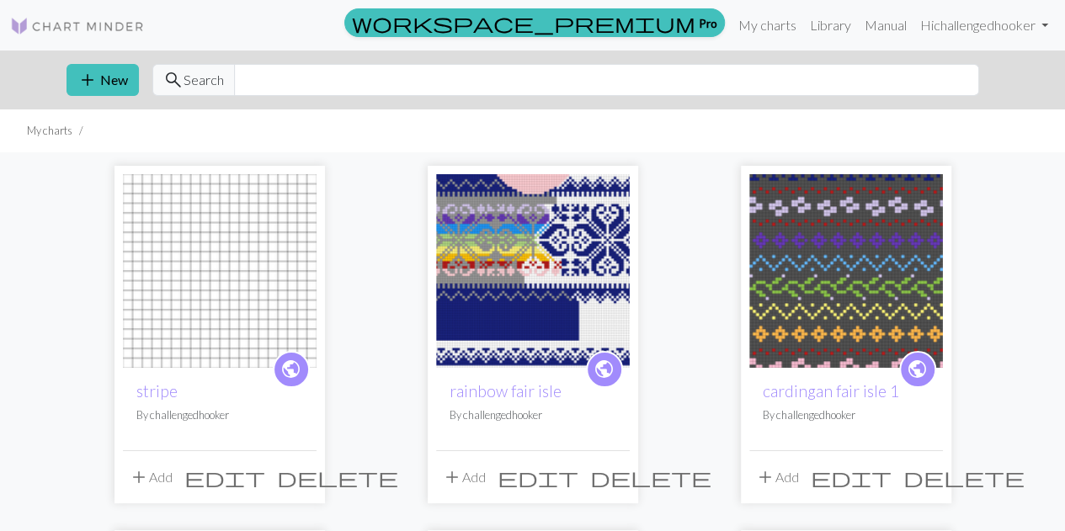
click at [302, 472] on span "delete" at bounding box center [337, 478] width 121 height 24
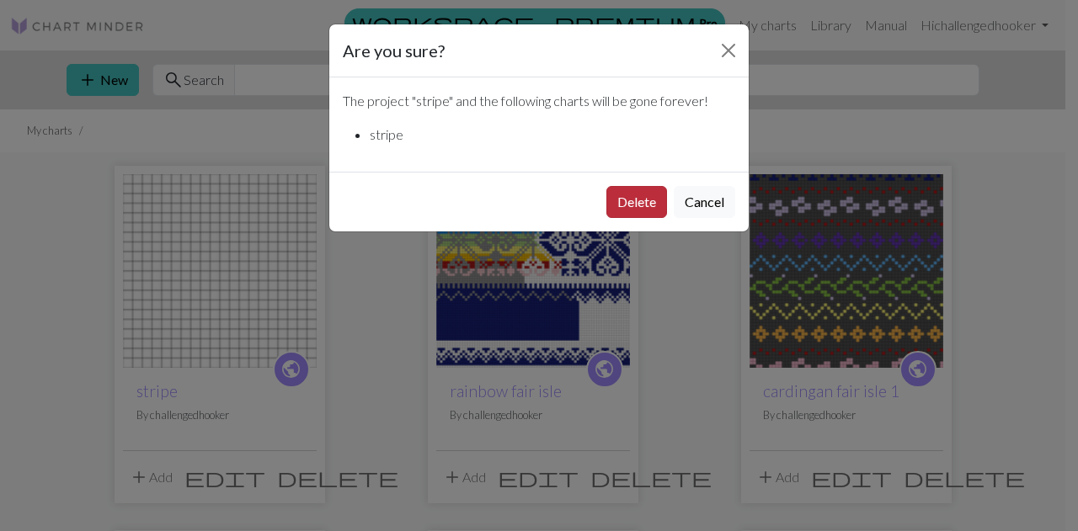
click at [628, 210] on button "Delete" at bounding box center [636, 202] width 61 height 32
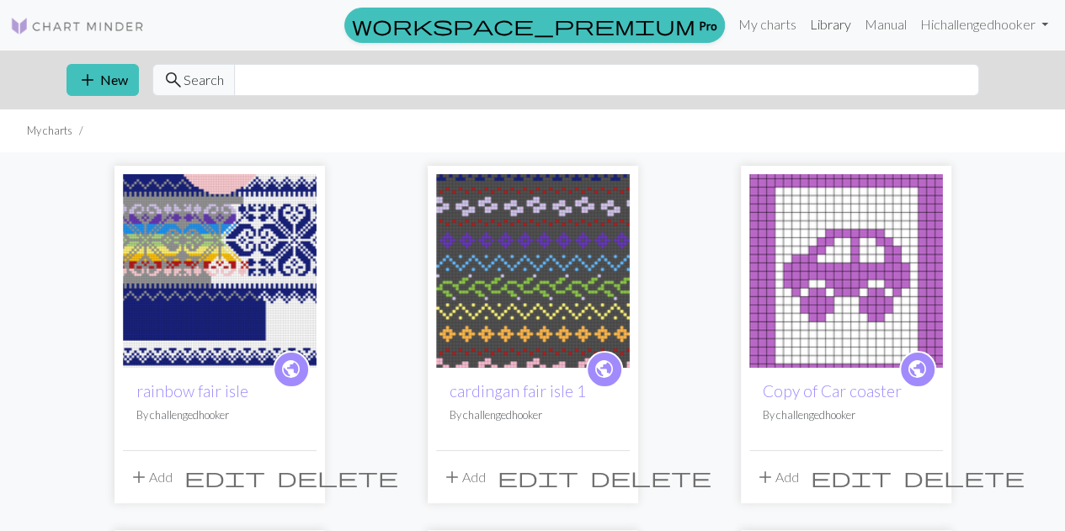
click at [839, 40] on link "Library" at bounding box center [830, 25] width 55 height 34
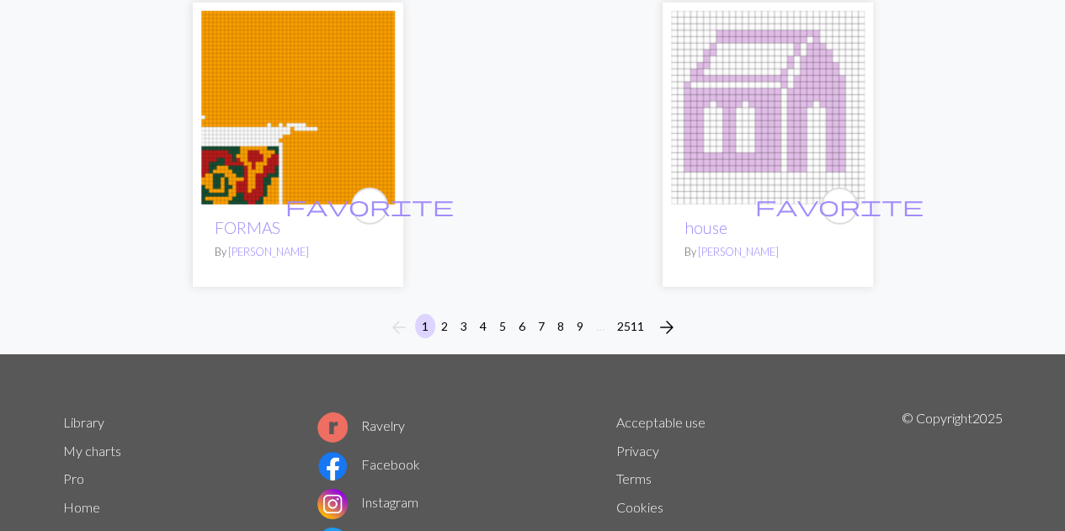
scroll to position [5714, 0]
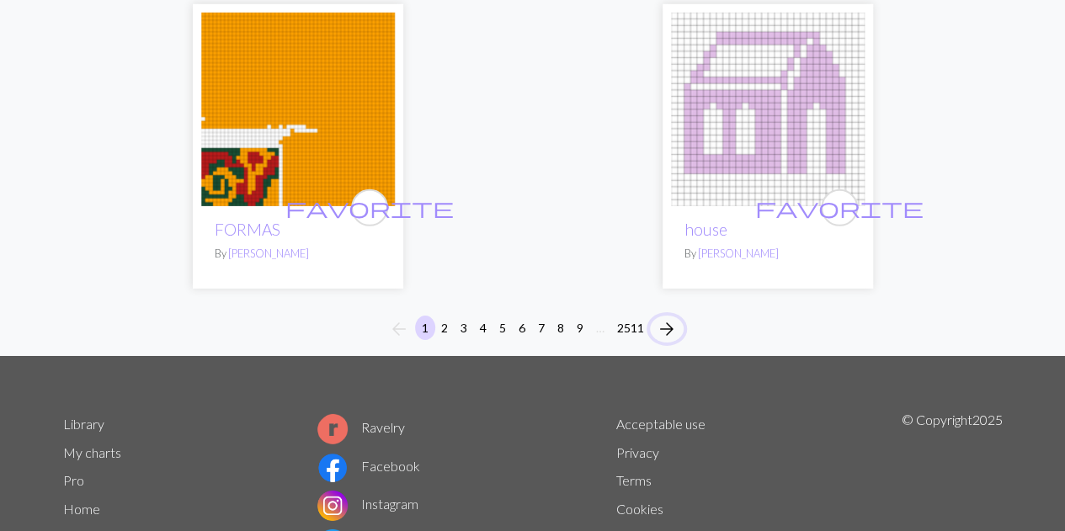
click at [667, 317] on span "arrow_forward" at bounding box center [667, 329] width 20 height 24
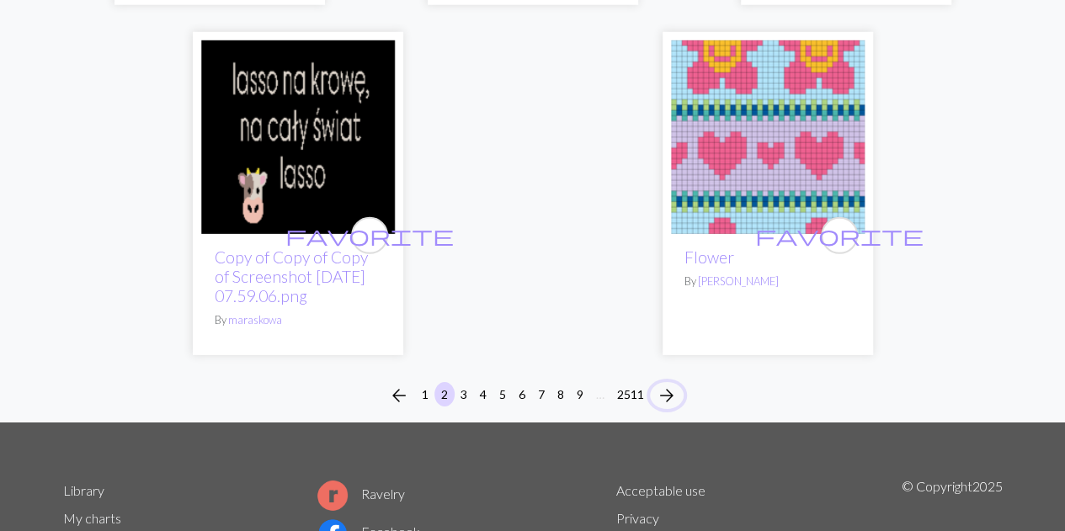
scroll to position [5705, 0]
